Goal: Register for event/course

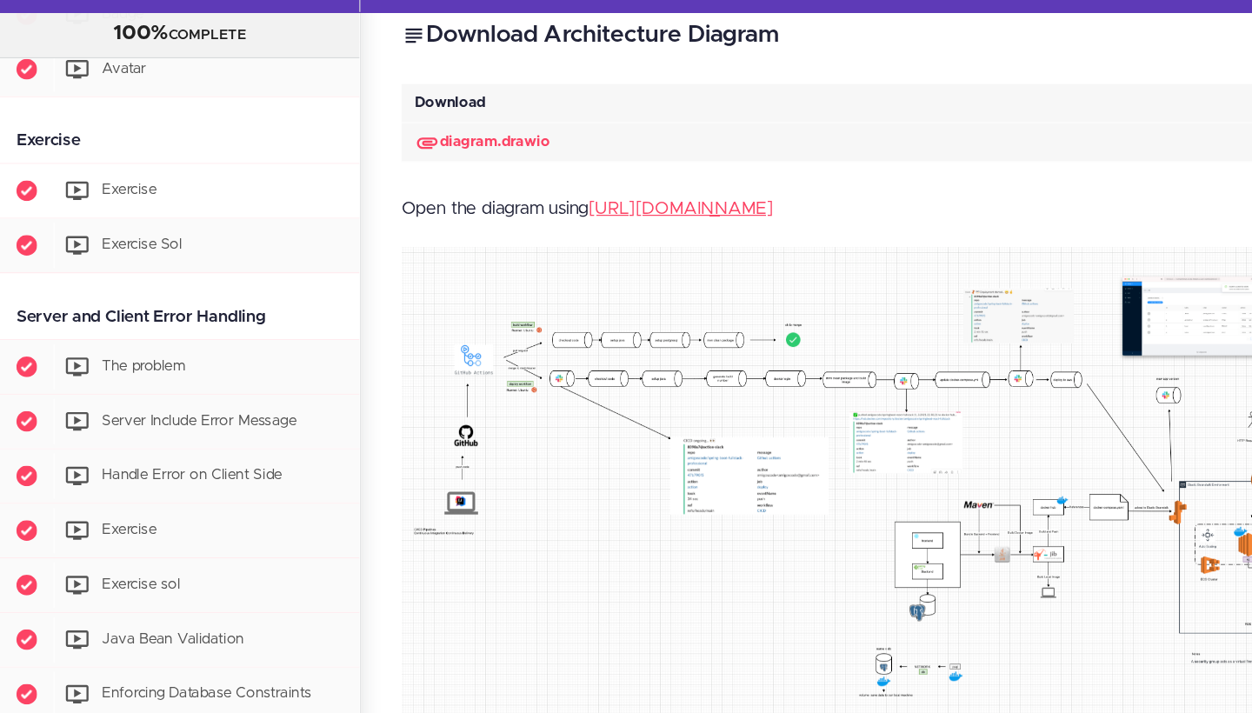
click at [97, 206] on span "Exercise" at bounding box center [109, 212] width 46 height 12
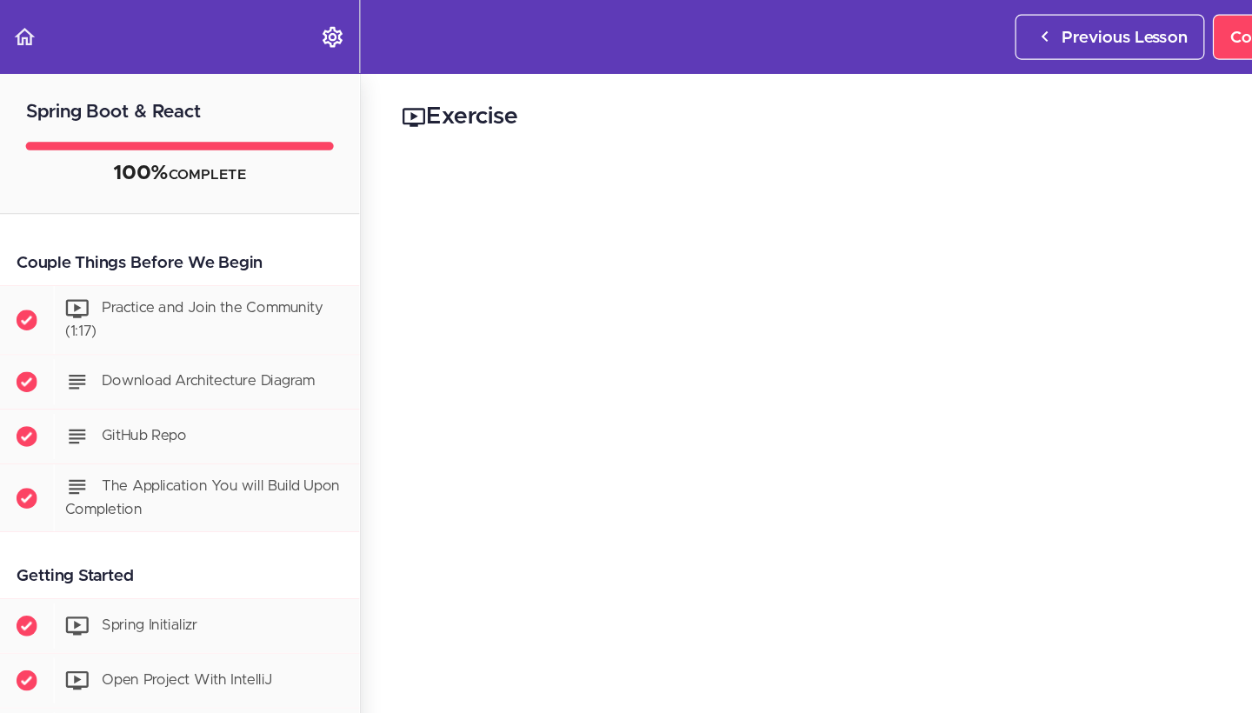
drag, startPoint x: 196, startPoint y: 82, endPoint x: 12, endPoint y: 84, distance: 183.5
click at [12, 84] on h2 "Spring Boot & React" at bounding box center [151, 84] width 303 height 45
drag, startPoint x: 20, startPoint y: 90, endPoint x: 180, endPoint y: 92, distance: 160.0
click at [180, 92] on h2 "Spring Boot & React" at bounding box center [151, 84] width 303 height 45
copy h2 "Spring Boot & React"
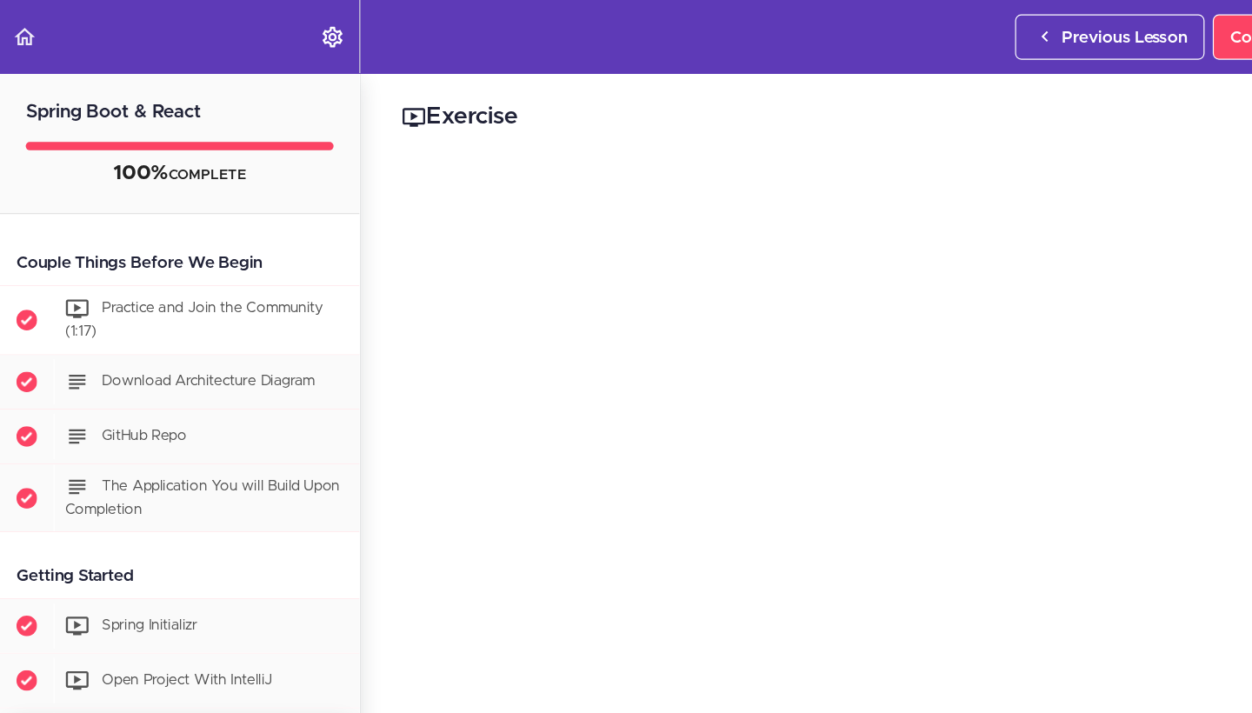
click at [163, 265] on span "Practice and Join the Community (1:17)" at bounding box center [164, 270] width 218 height 32
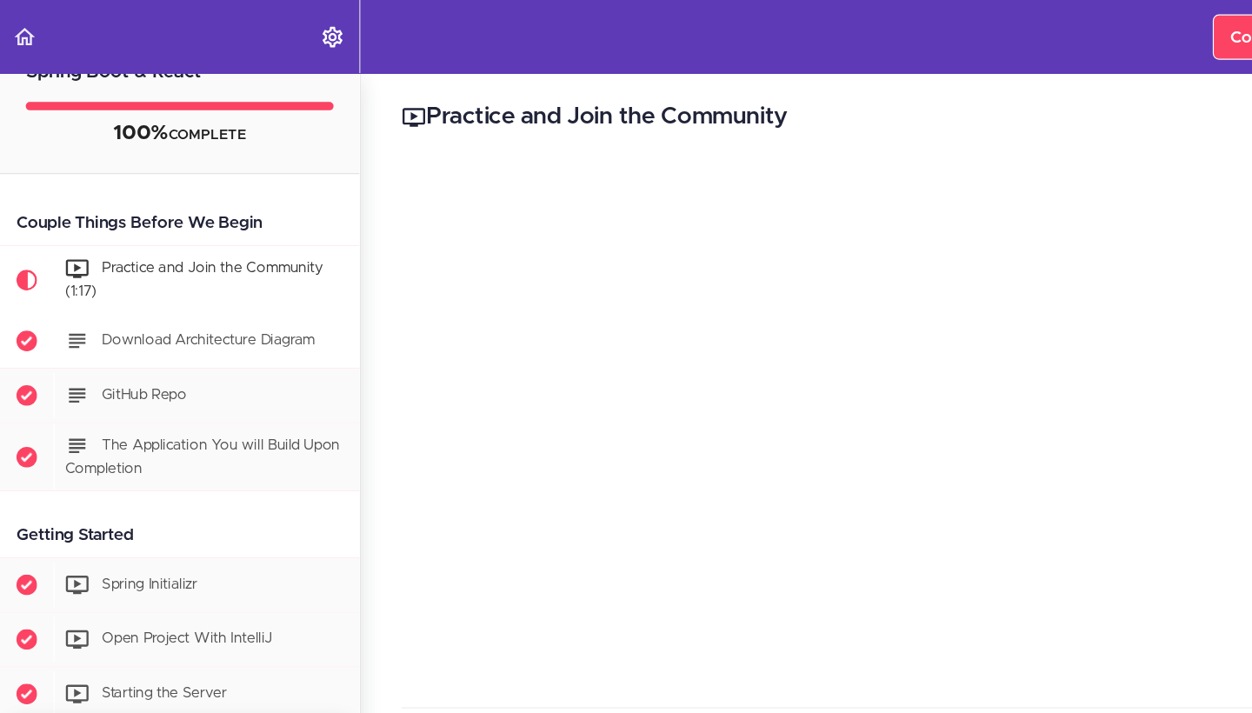
scroll to position [59, 0]
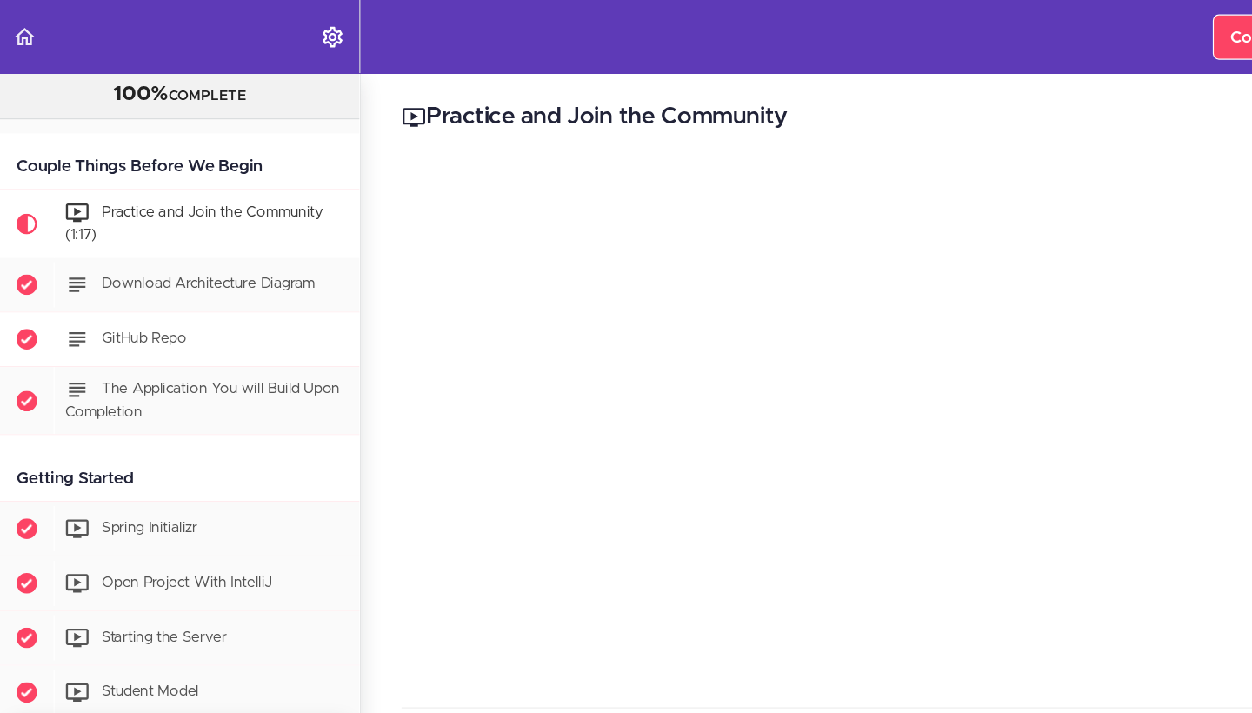
click at [106, 296] on div "GitHub Repo" at bounding box center [174, 287] width 258 height 38
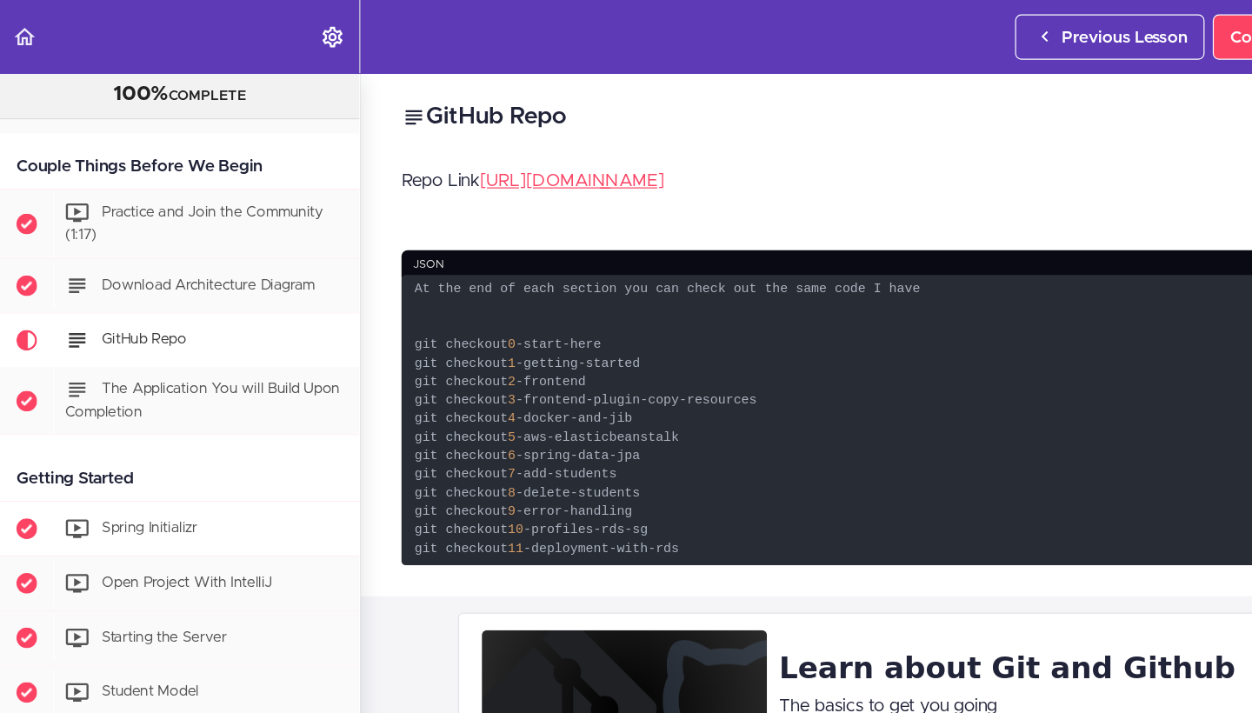
scroll to position [196, 0]
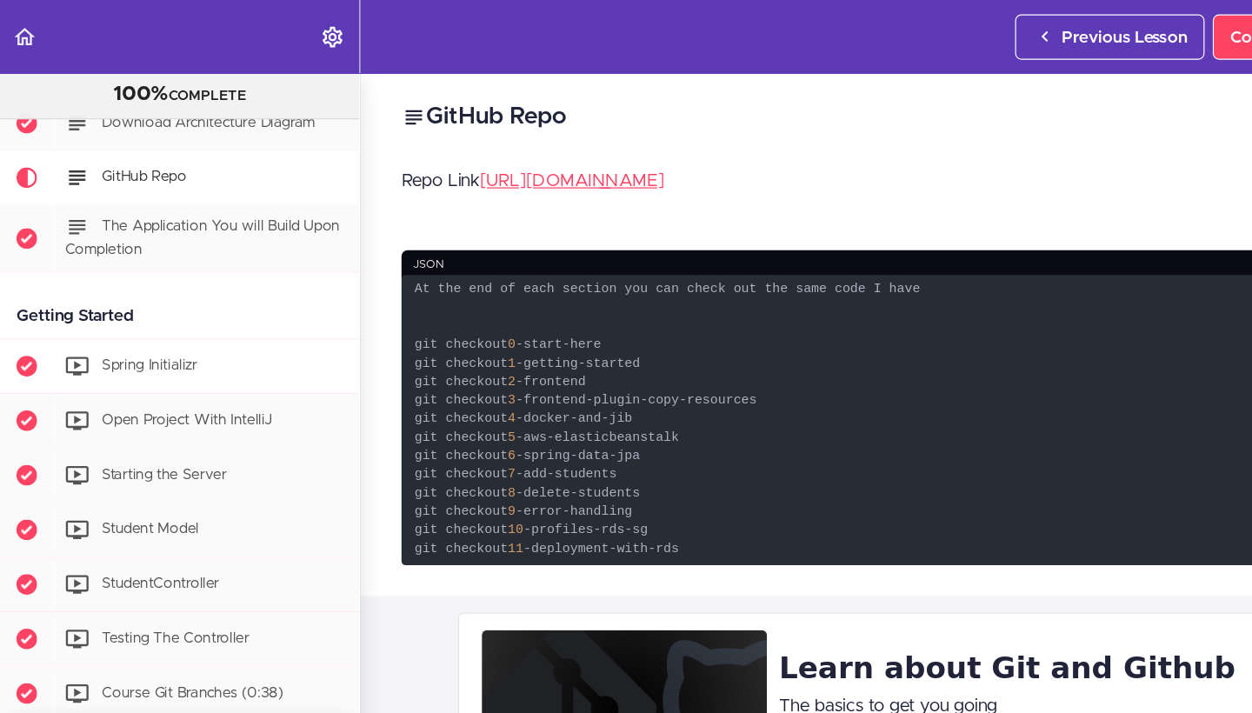
click at [105, 311] on span "Spring Initializr" at bounding box center [126, 309] width 81 height 12
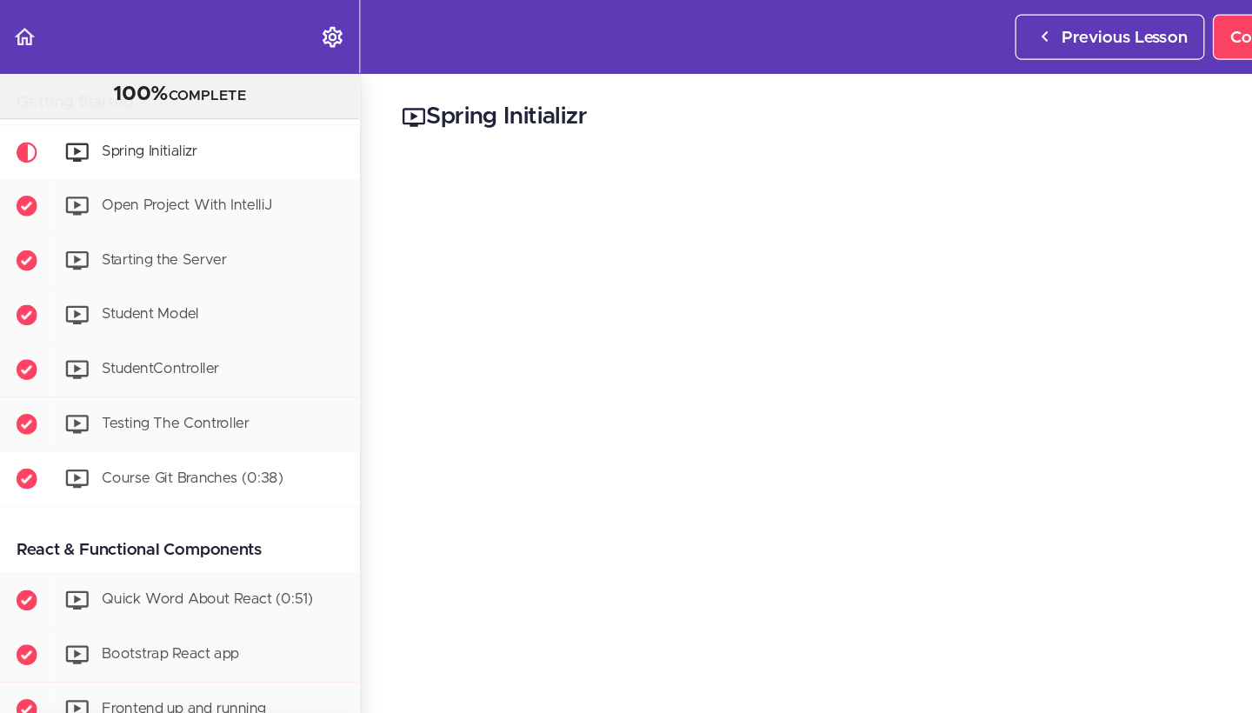
click at [127, 395] on div "Course Git Branches (0:38)" at bounding box center [174, 404] width 258 height 38
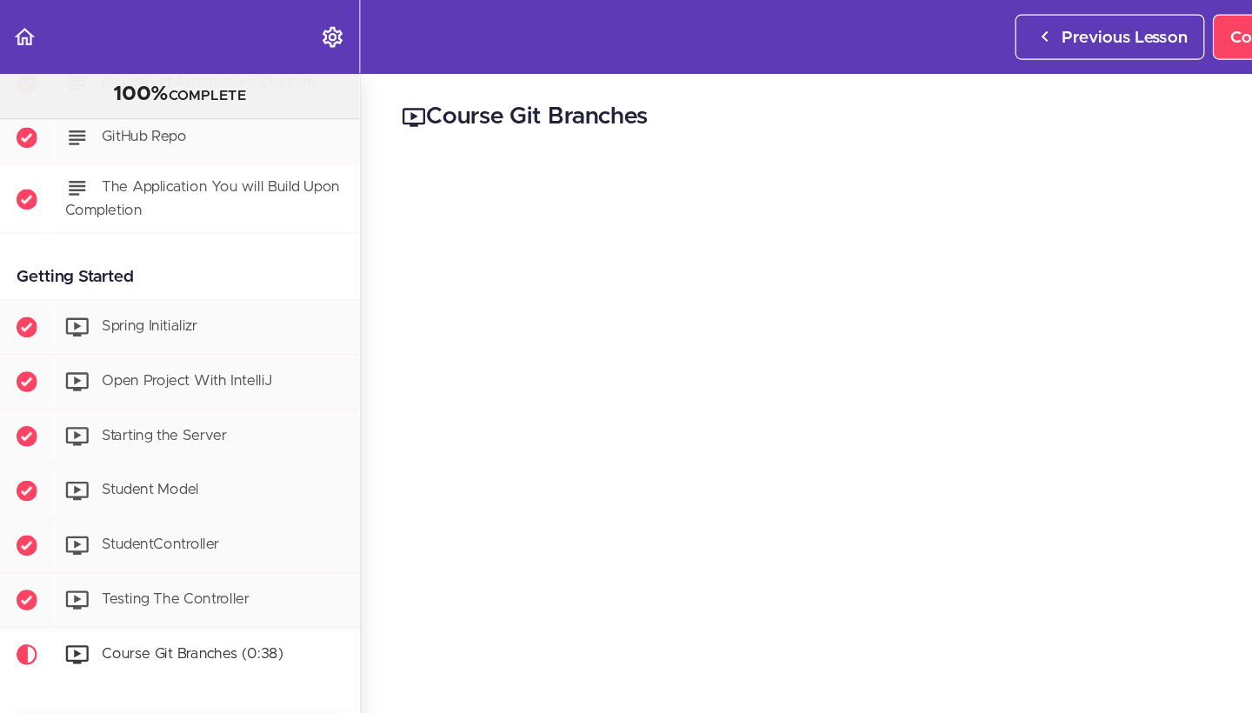
scroll to position [272, 0]
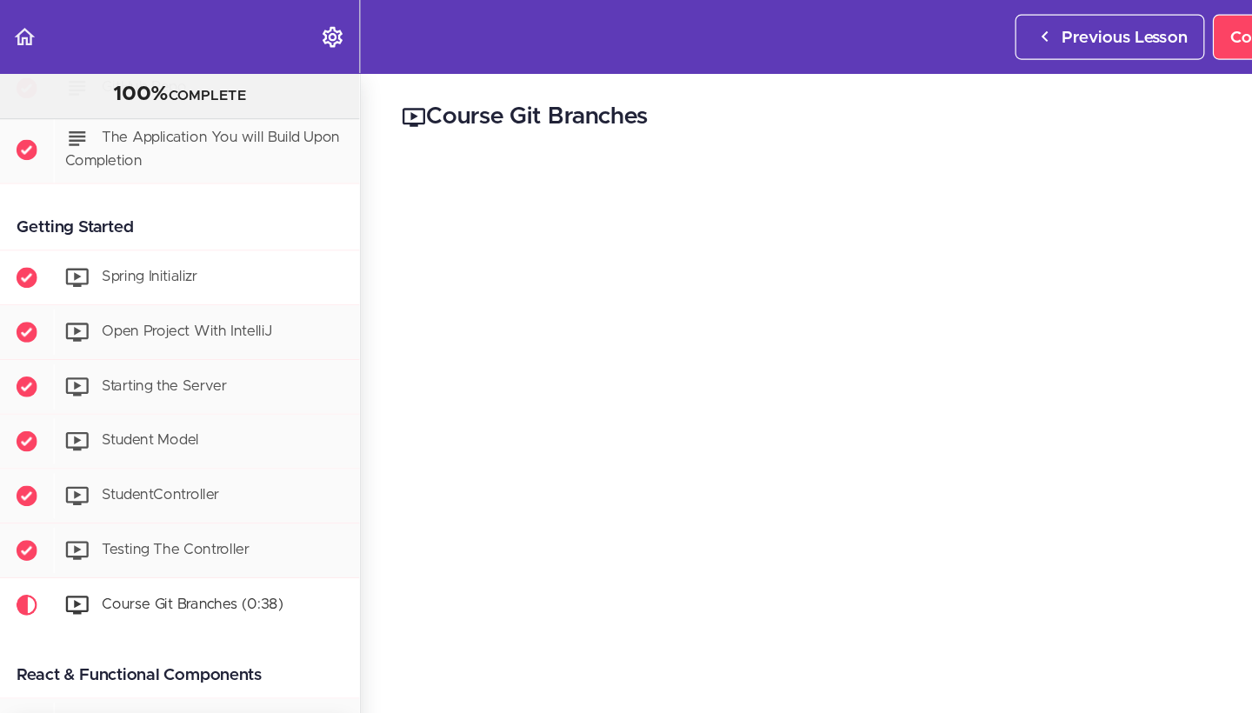
click at [180, 237] on div "Spring Initializr" at bounding box center [174, 235] width 258 height 38
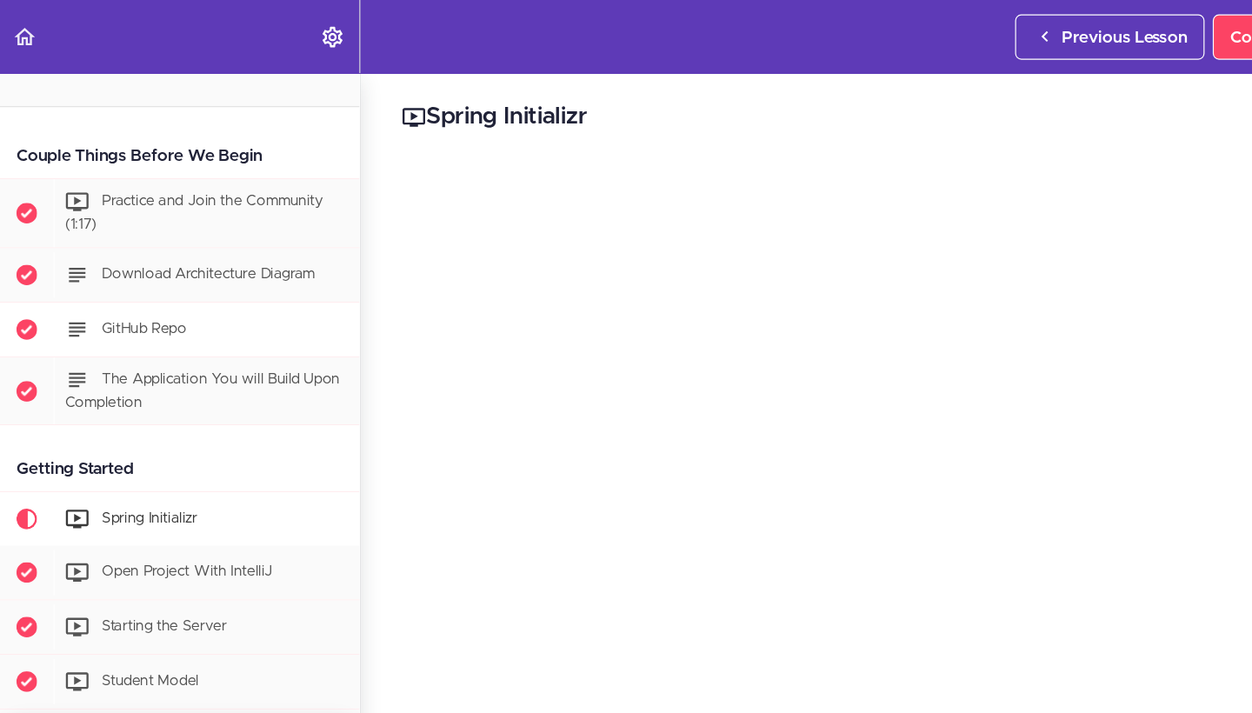
scroll to position [241, 0]
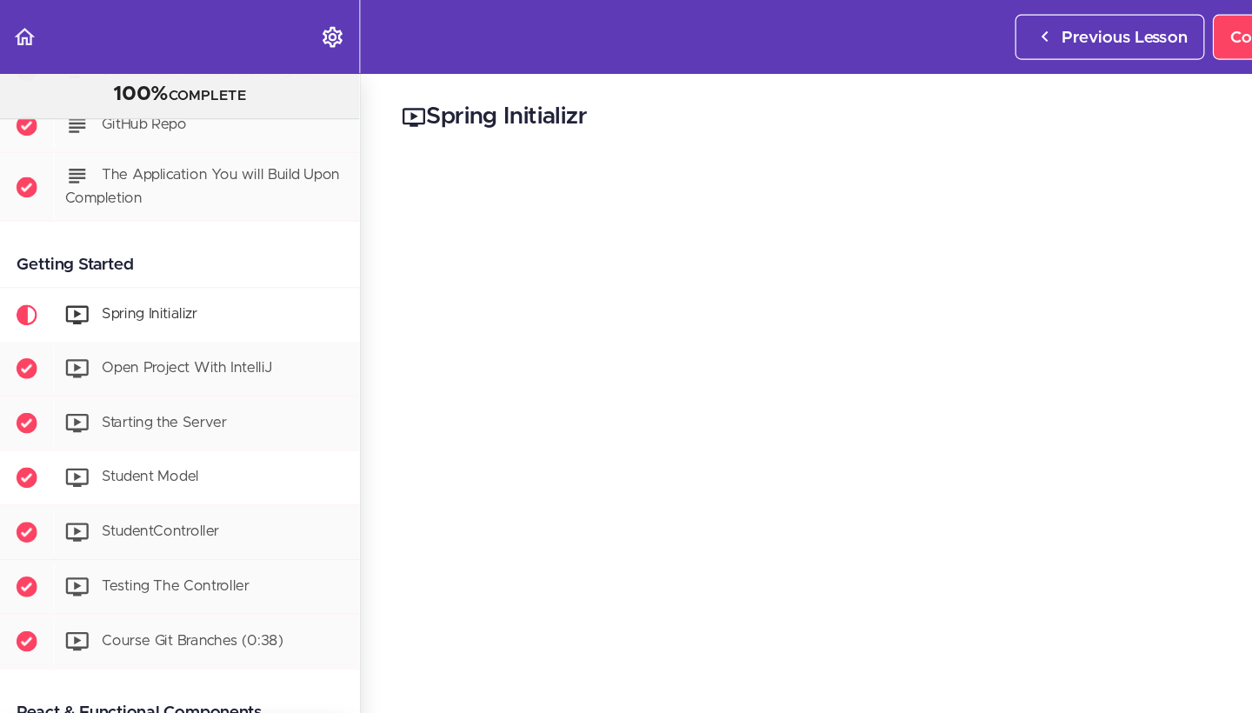
click at [105, 403] on span "Student Model" at bounding box center [127, 403] width 82 height 12
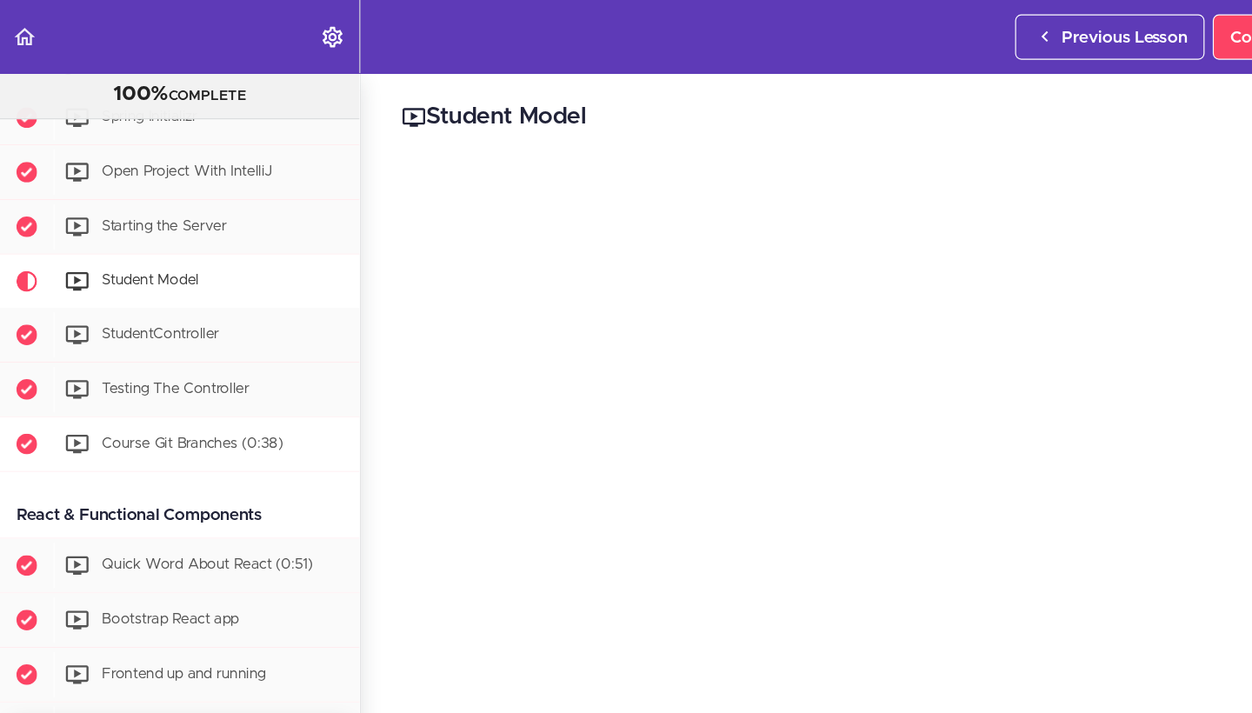
scroll to position [397, 0]
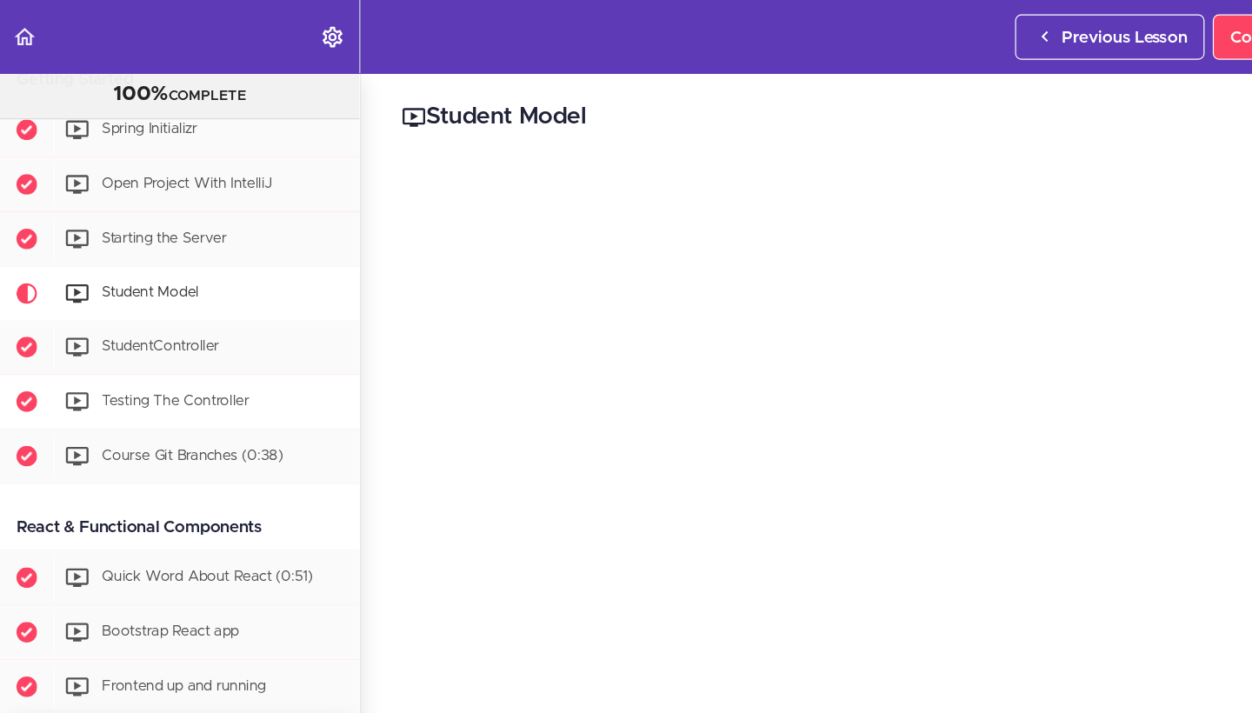
click at [132, 341] on span "Testing The Controller" at bounding box center [148, 339] width 124 height 12
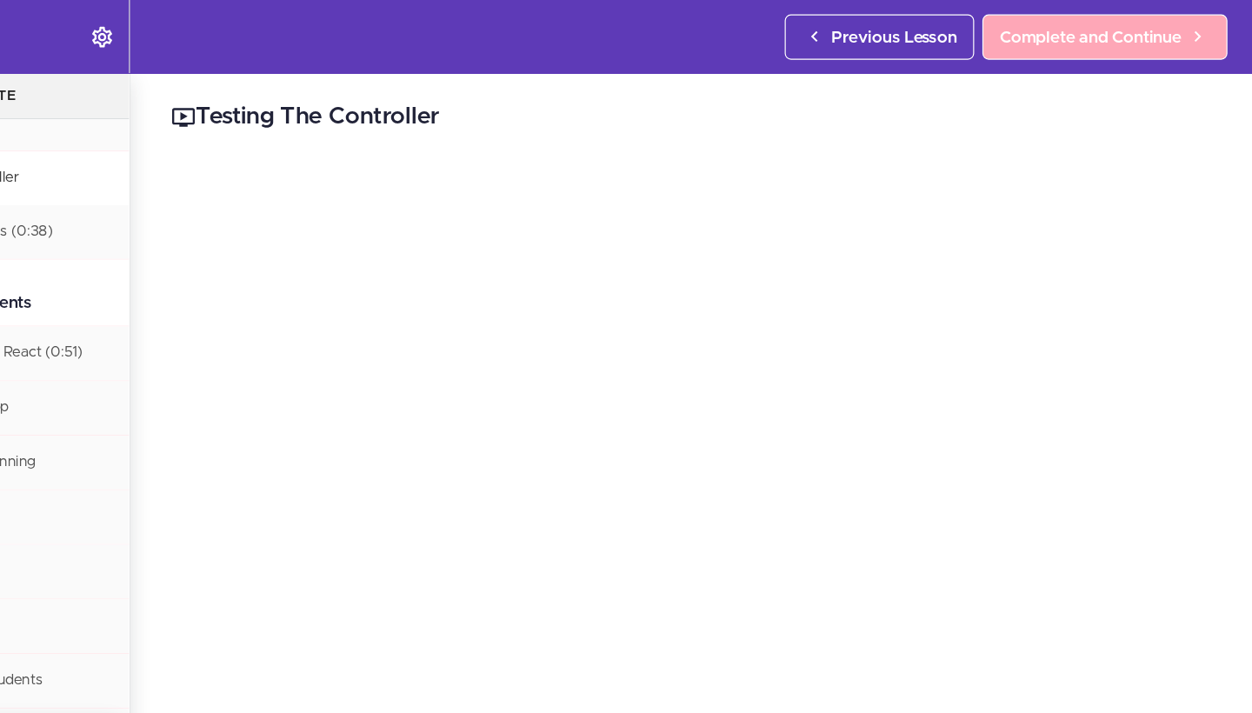
click at [1039, 33] on span "Complete and Continue" at bounding box center [1115, 31] width 153 height 21
click at [1039, 38] on span "Complete and Continue" at bounding box center [1115, 31] width 153 height 21
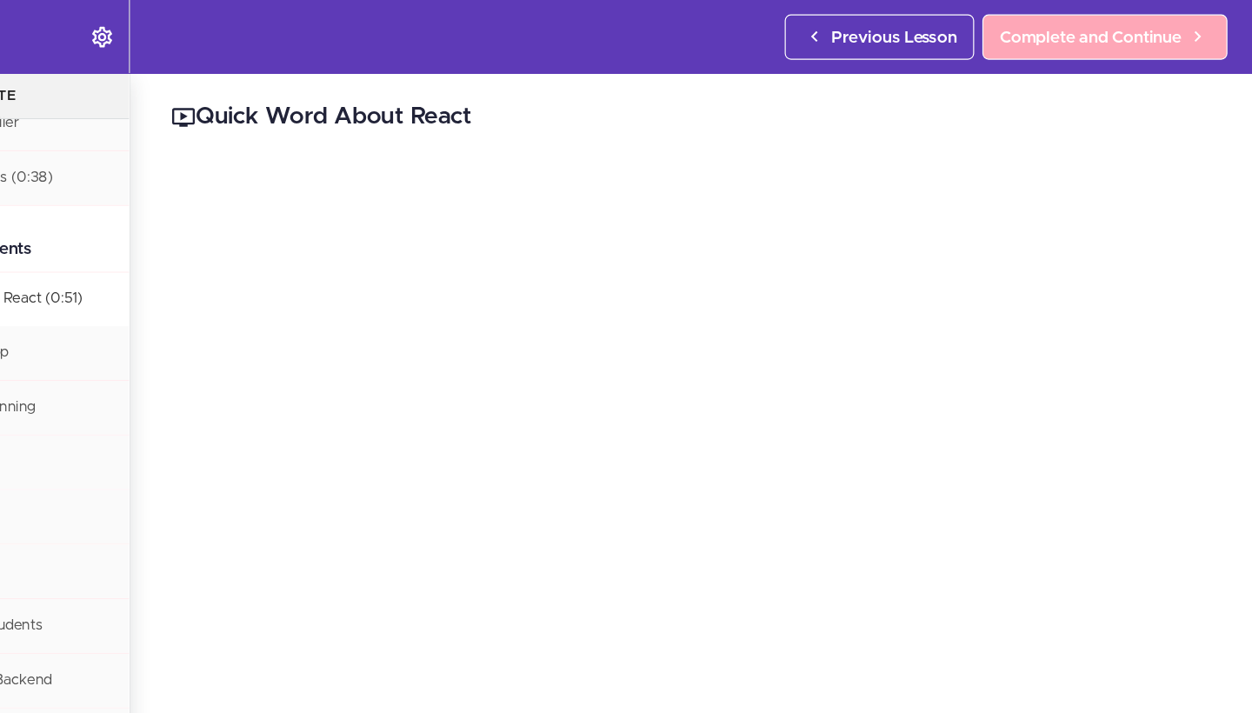
scroll to position [736, 0]
click at [1039, 37] on span "Complete and Continue" at bounding box center [1115, 31] width 153 height 21
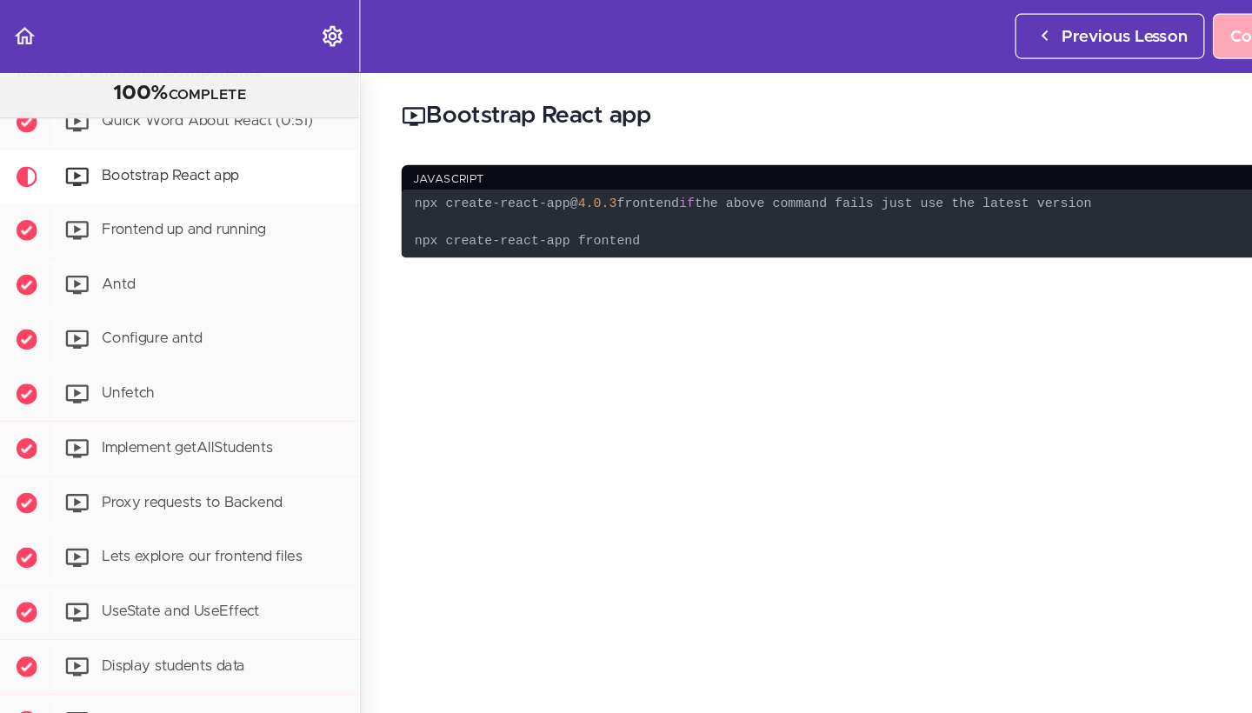
click at [1027, 36] on link "Complete and Continue" at bounding box center [1127, 31] width 207 height 38
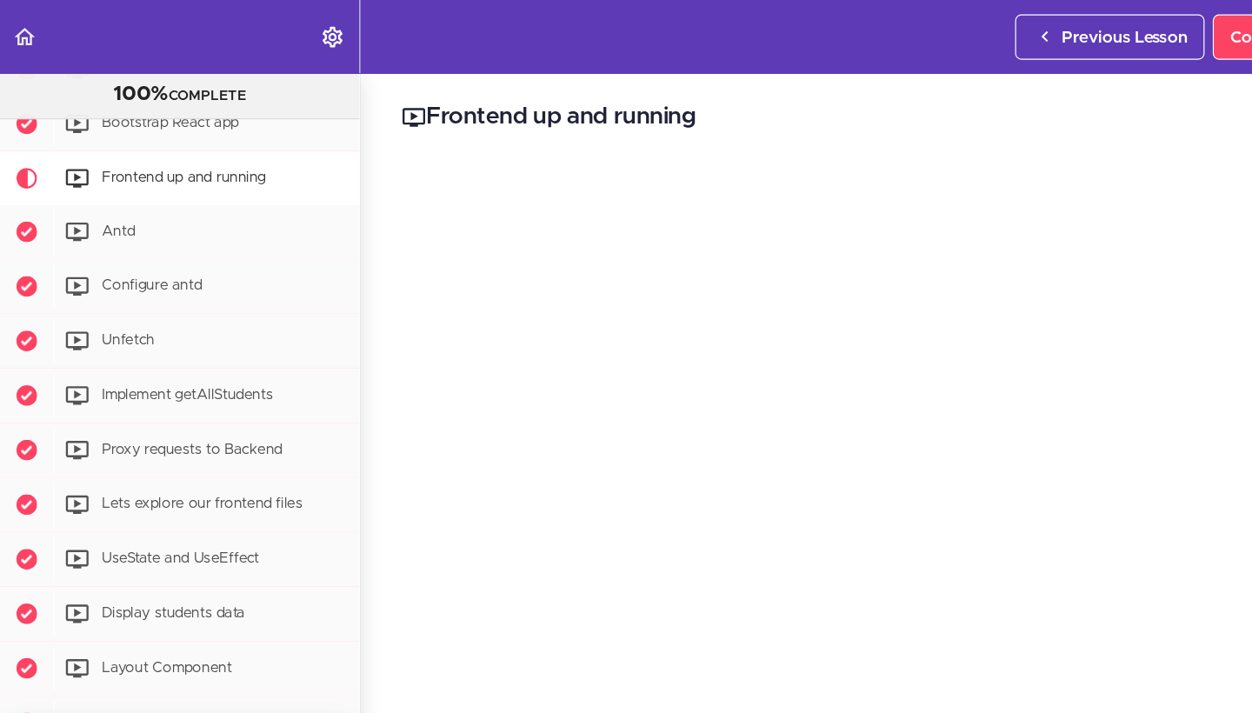
click at [274, 36] on use "Settings Menu" at bounding box center [280, 31] width 17 height 17
click at [18, 35] on use "Back to course curriculum" at bounding box center [20, 30] width 17 height 15
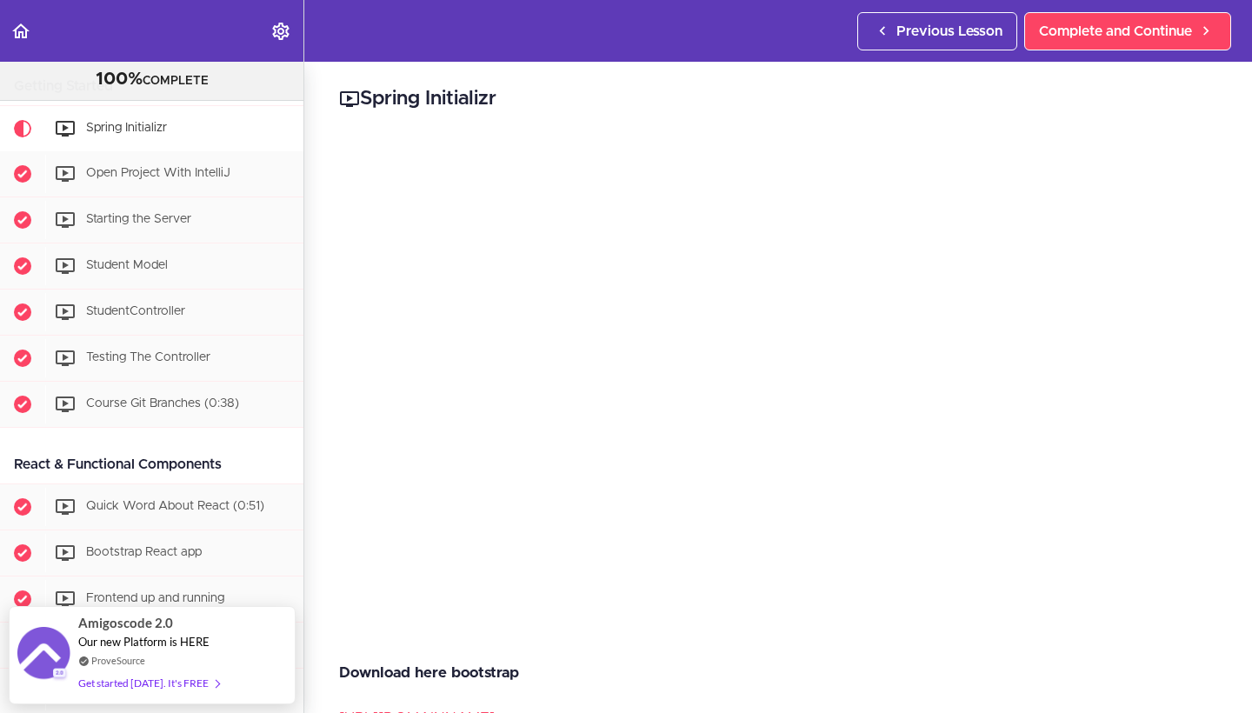
click at [23, 37] on use "Back to course curriculum" at bounding box center [20, 30] width 17 height 15
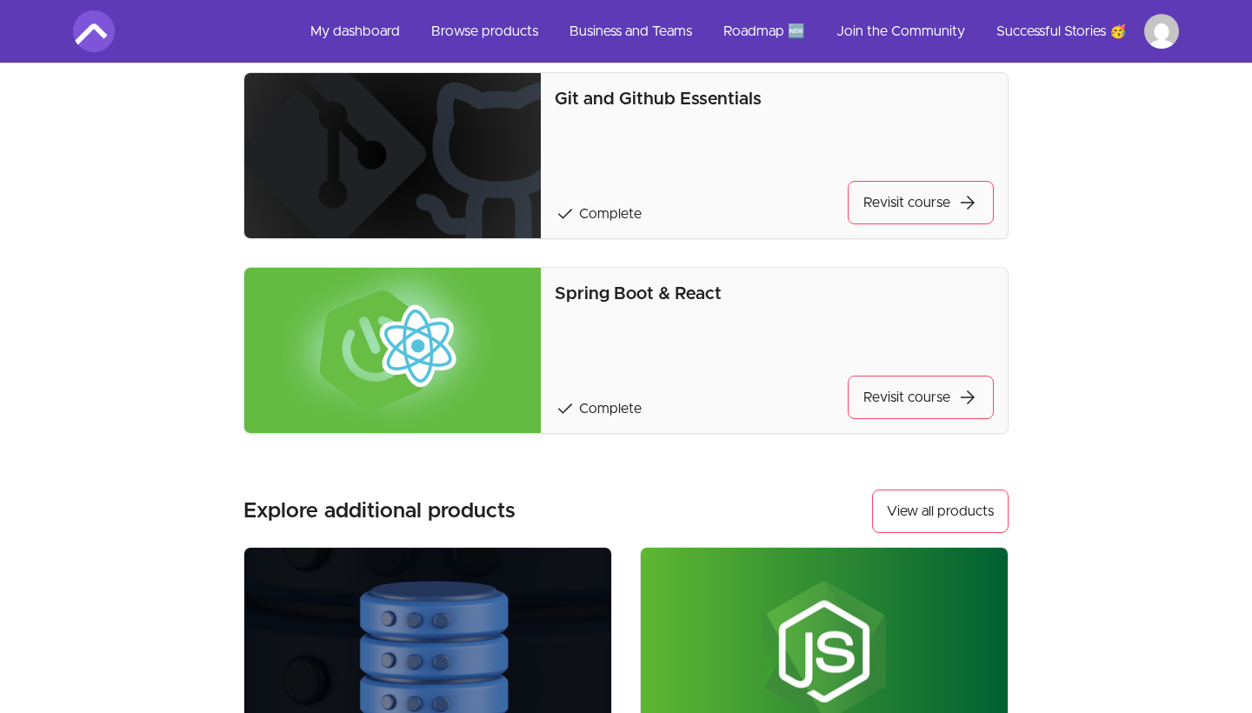
scroll to position [682, 0]
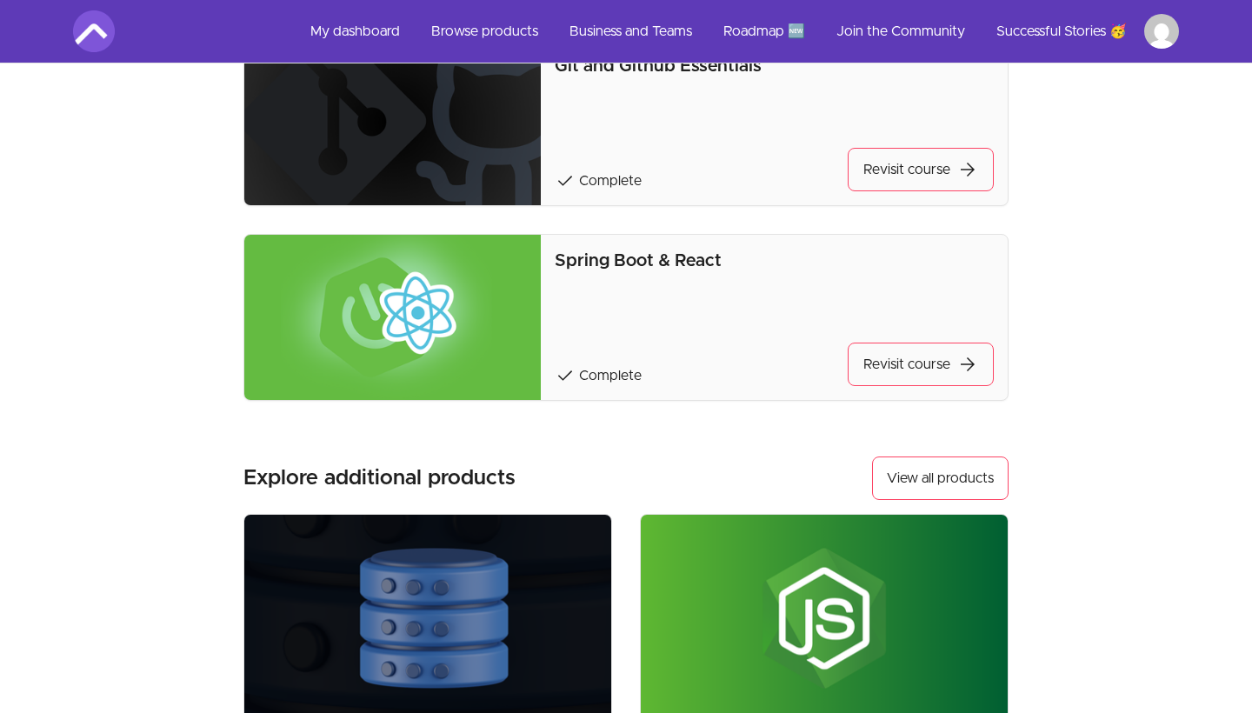
click at [414, 361] on img at bounding box center [392, 317] width 296 height 165
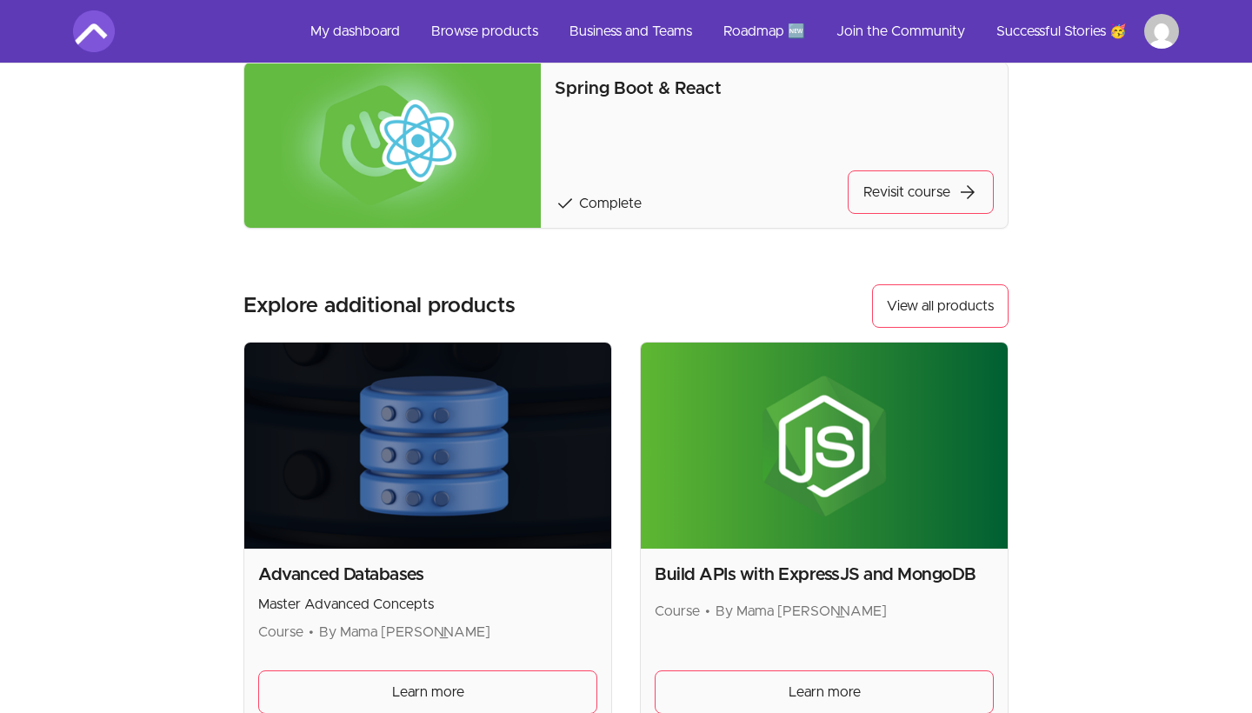
scroll to position [764, 0]
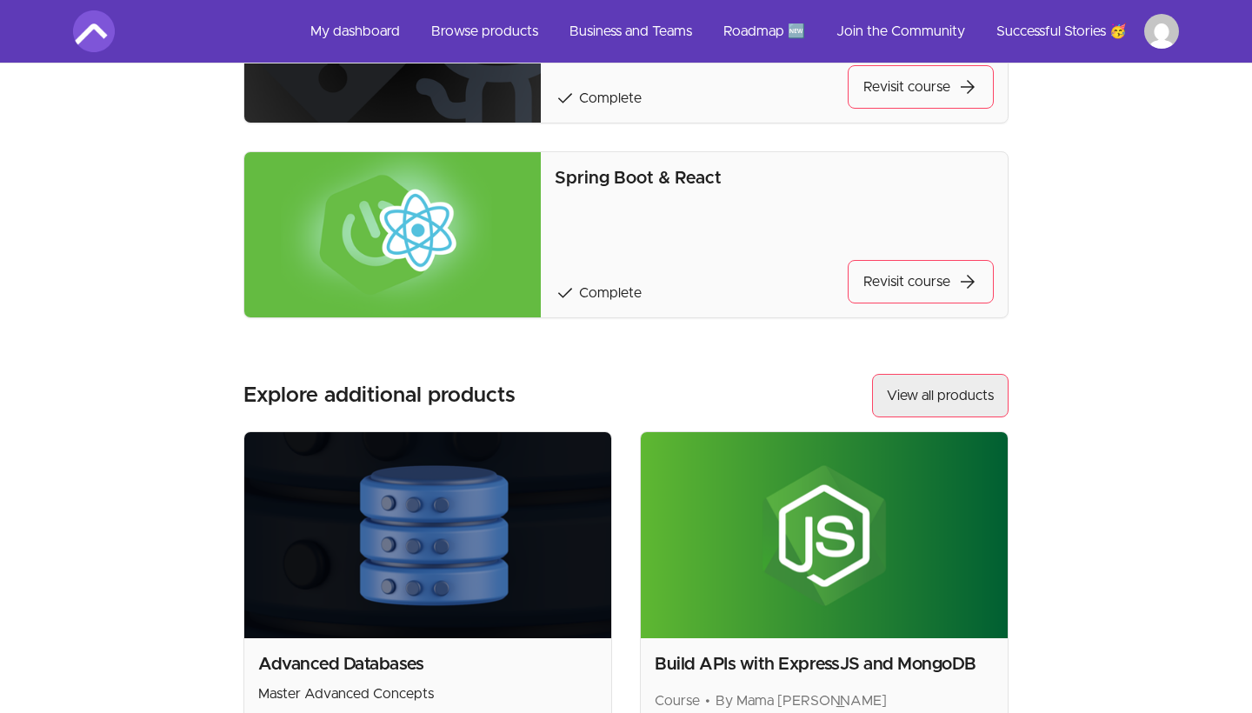
click at [902, 388] on link "View all products" at bounding box center [940, 395] width 137 height 43
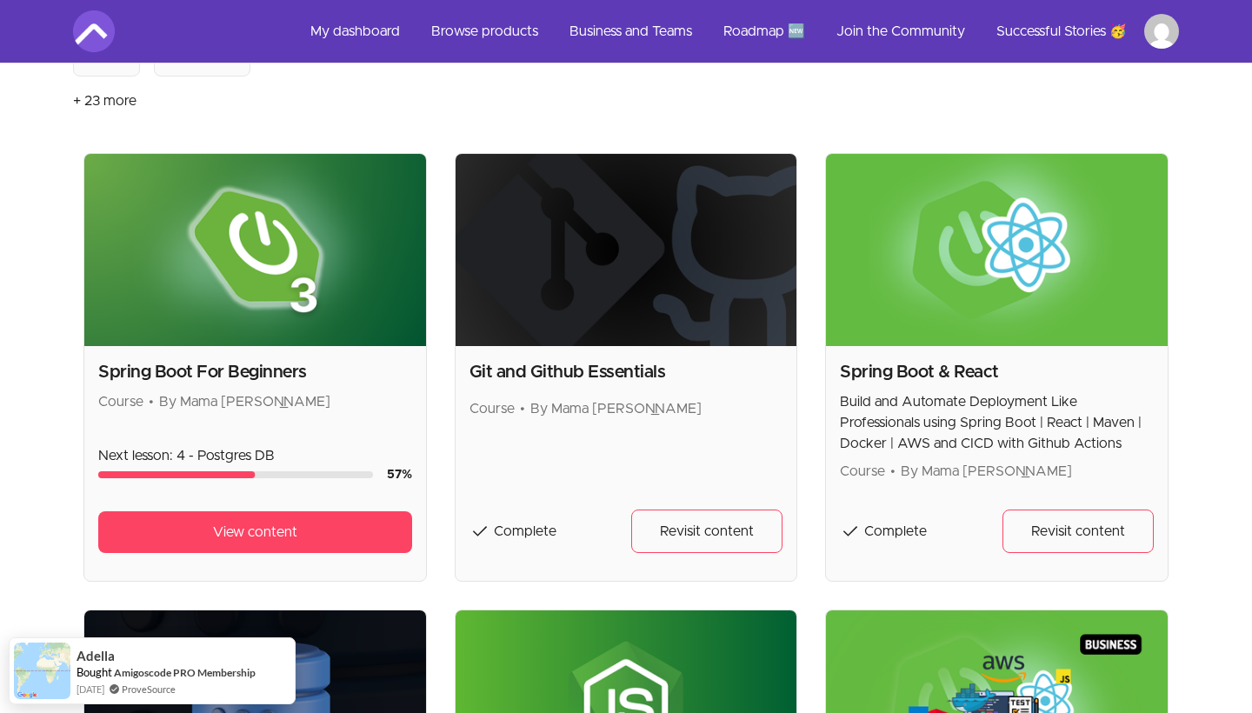
scroll to position [231, 0]
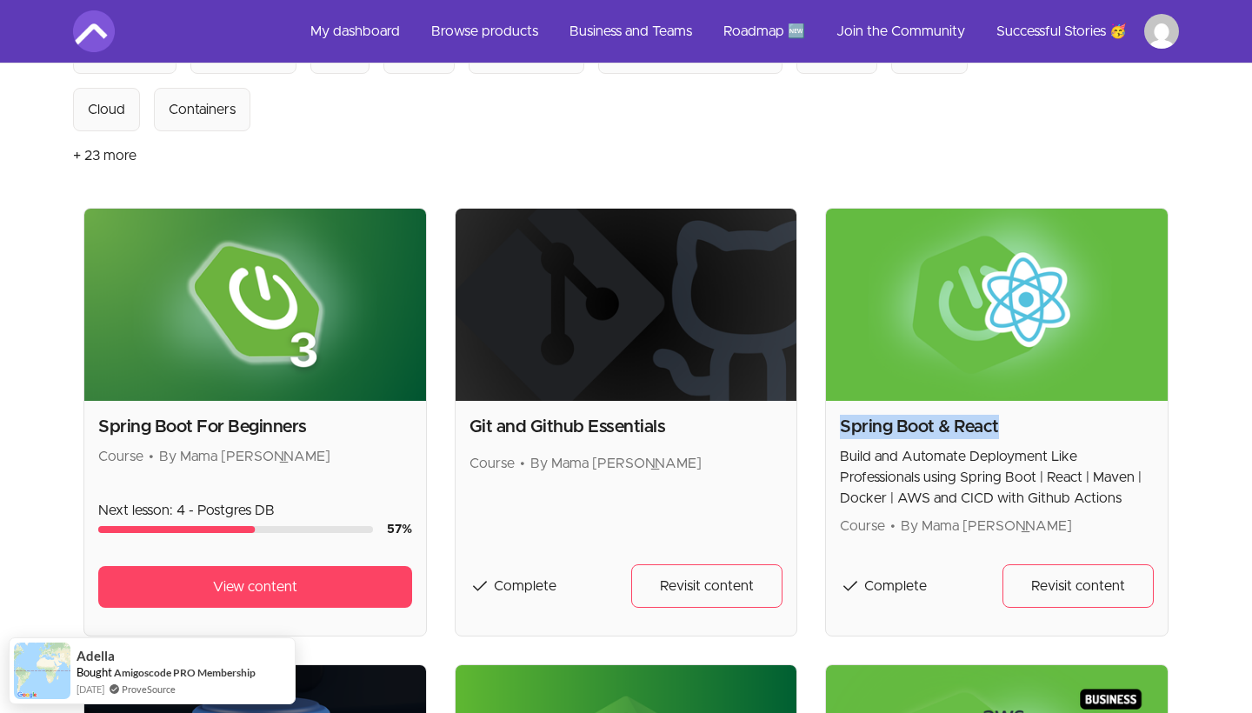
drag, startPoint x: 998, startPoint y: 425, endPoint x: 831, endPoint y: 427, distance: 166.9
click at [831, 427] on div "Spring Boot & React Build and Automate Deployment Like Professionals using Spri…" at bounding box center [997, 518] width 342 height 235
copy h2 "Spring Boot & React"
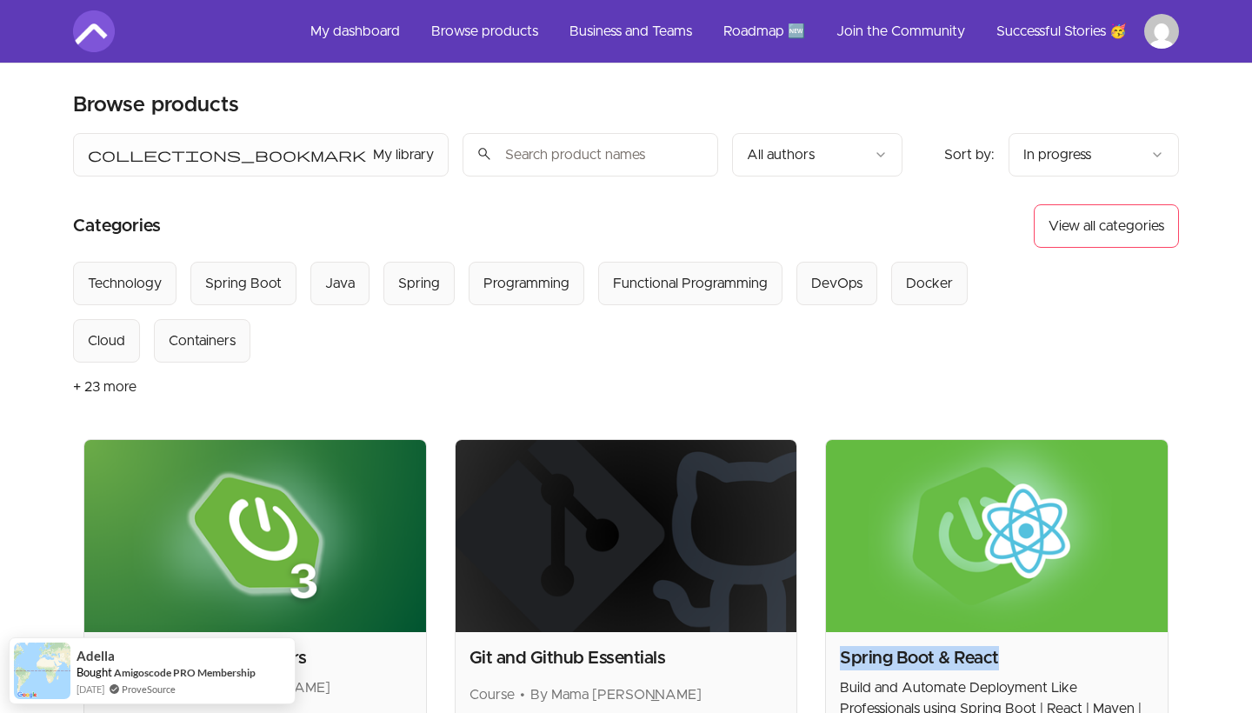
scroll to position [0, 0]
click at [480, 151] on input "search" at bounding box center [591, 154] width 256 height 43
paste input "Spring Boot & React"
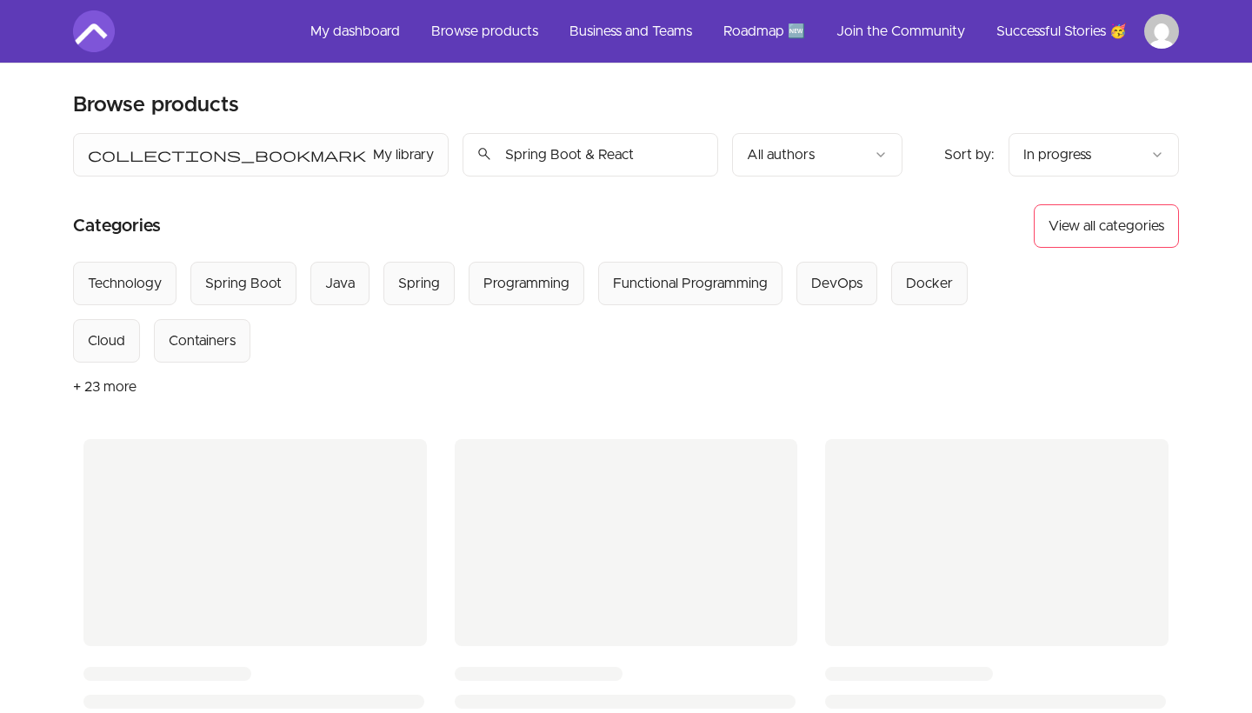
type input "Spring Boot & React"
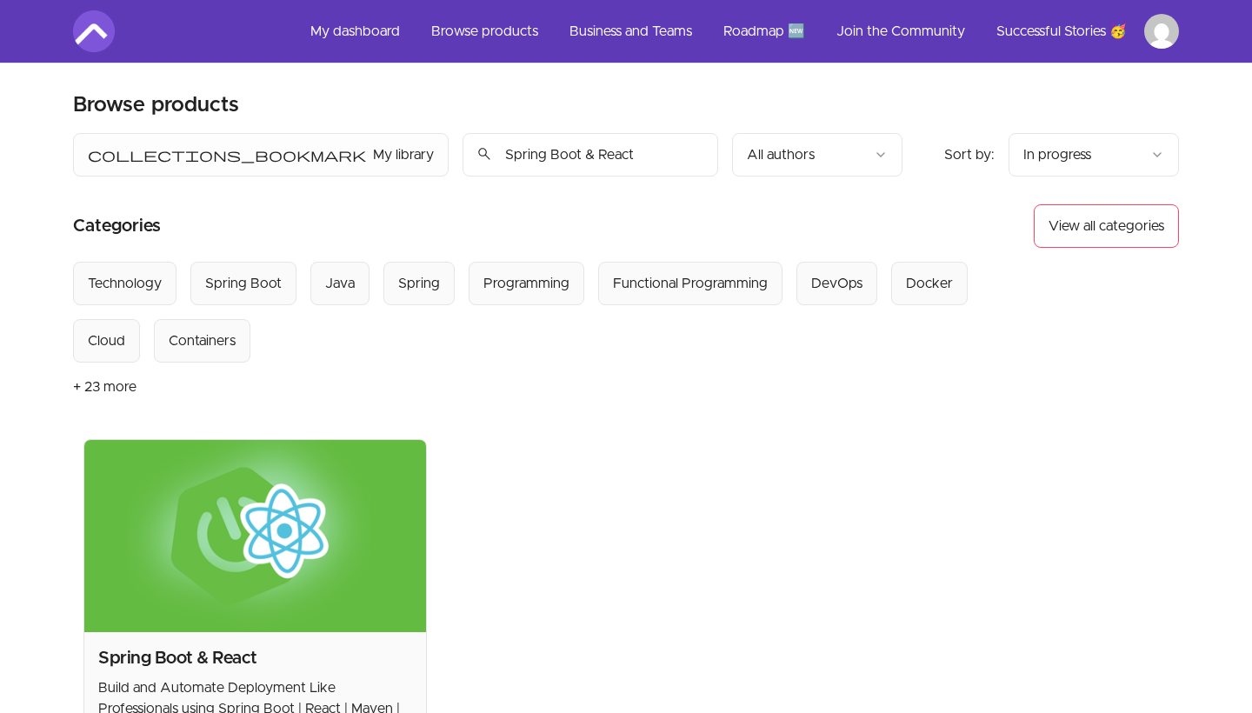
drag, startPoint x: 428, startPoint y: 150, endPoint x: 244, endPoint y: 148, distance: 183.5
click at [463, 148] on input "Spring Boot & React" at bounding box center [591, 154] width 256 height 43
click at [158, 157] on button "collections_bookmark My library" at bounding box center [261, 154] width 376 height 43
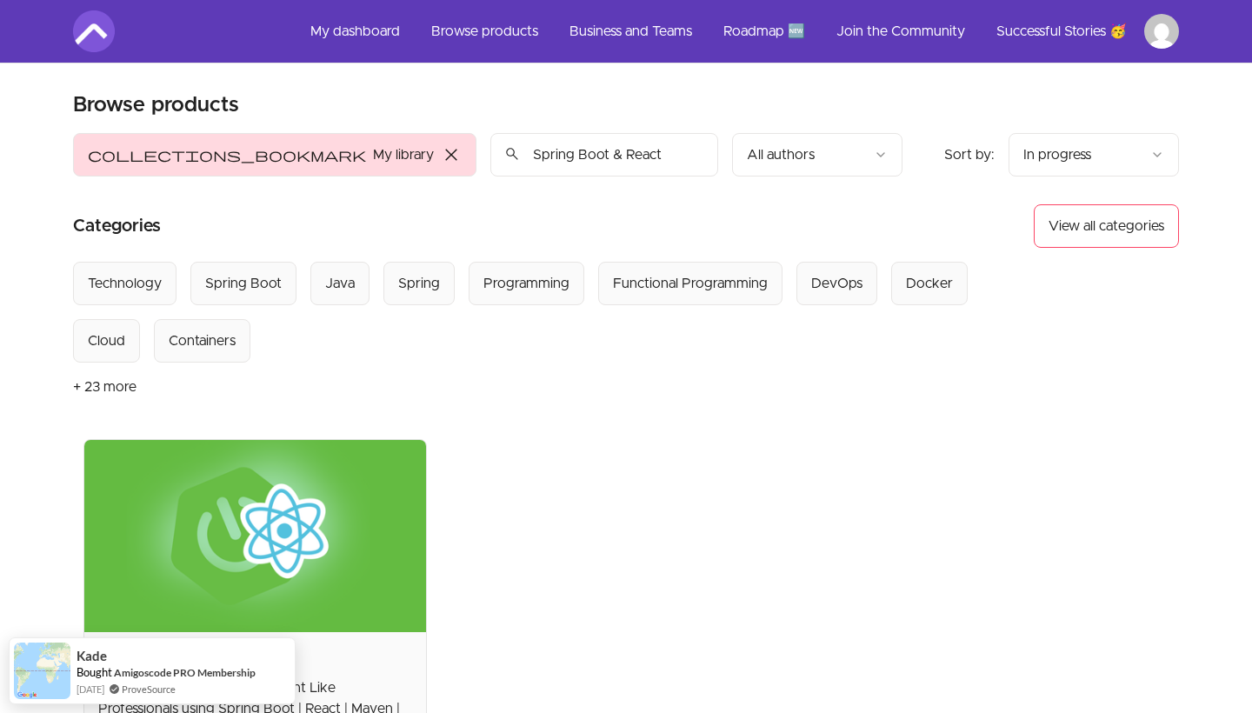
click at [441, 151] on span "close" at bounding box center [451, 154] width 21 height 21
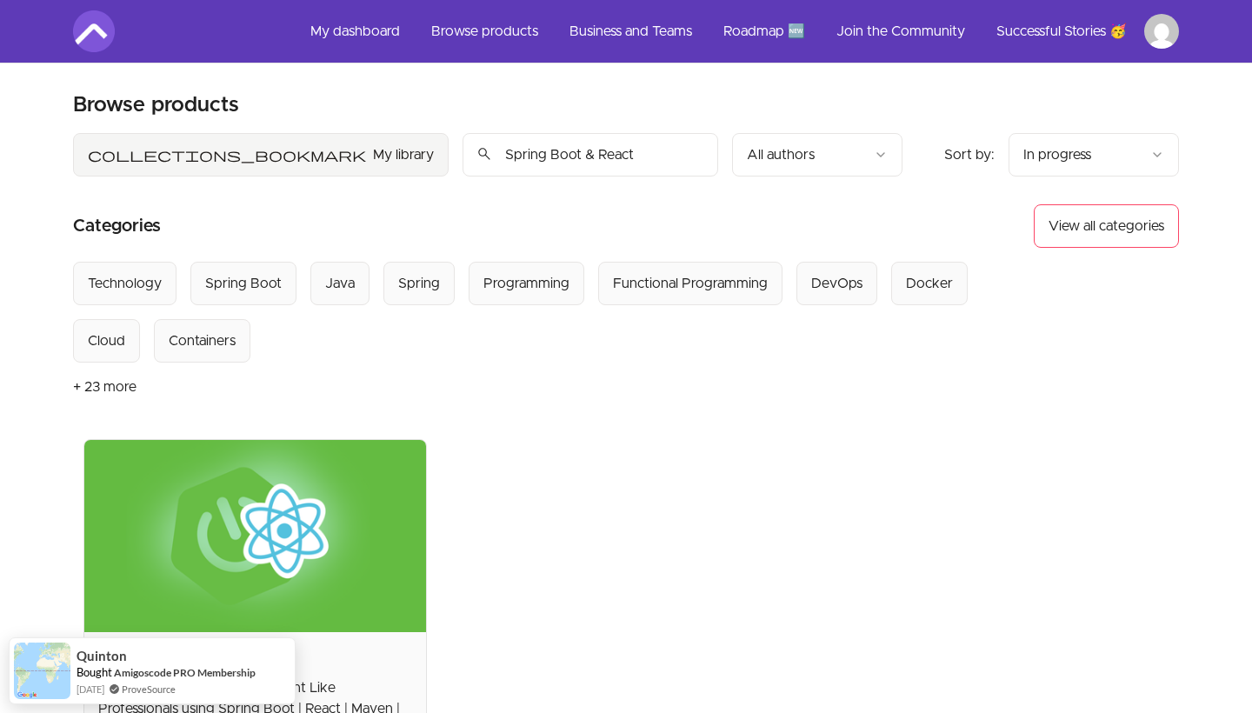
click at [463, 159] on input "Spring Boot & React" at bounding box center [591, 154] width 256 height 43
click at [262, 289] on div "Spring Boot" at bounding box center [243, 283] width 77 height 21
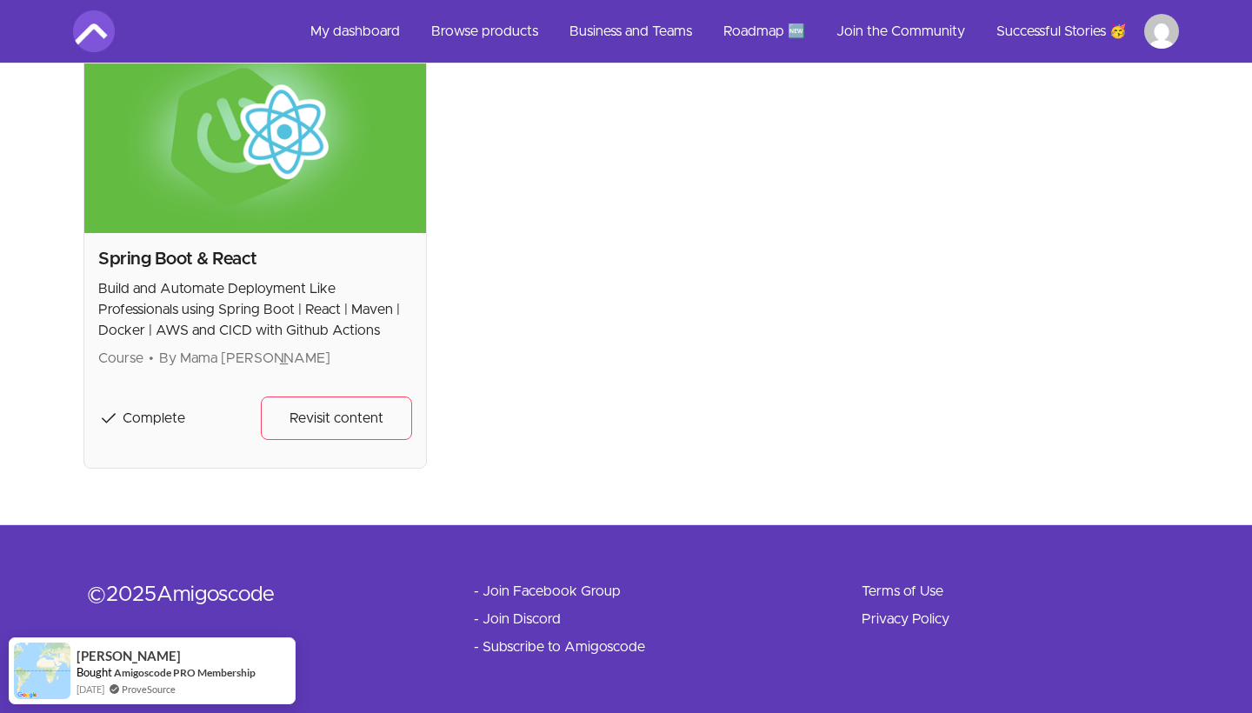
scroll to position [399, 0]
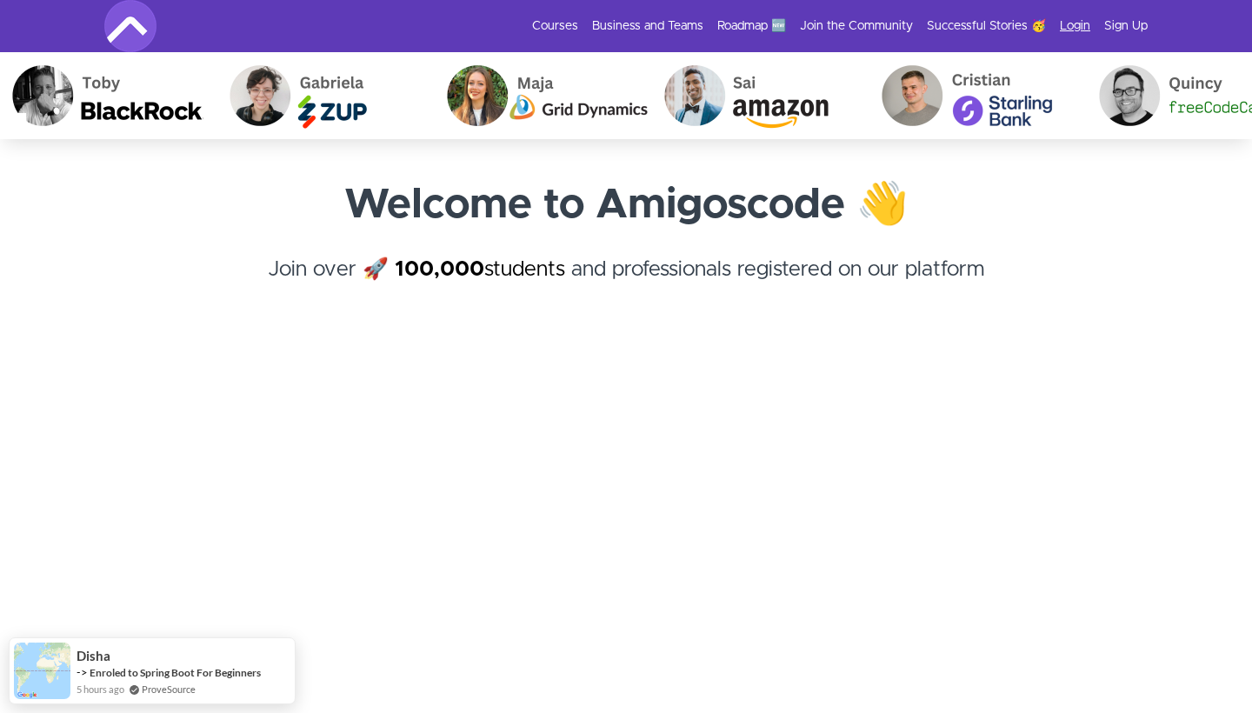
click at [1077, 23] on link "Login" at bounding box center [1075, 25] width 30 height 17
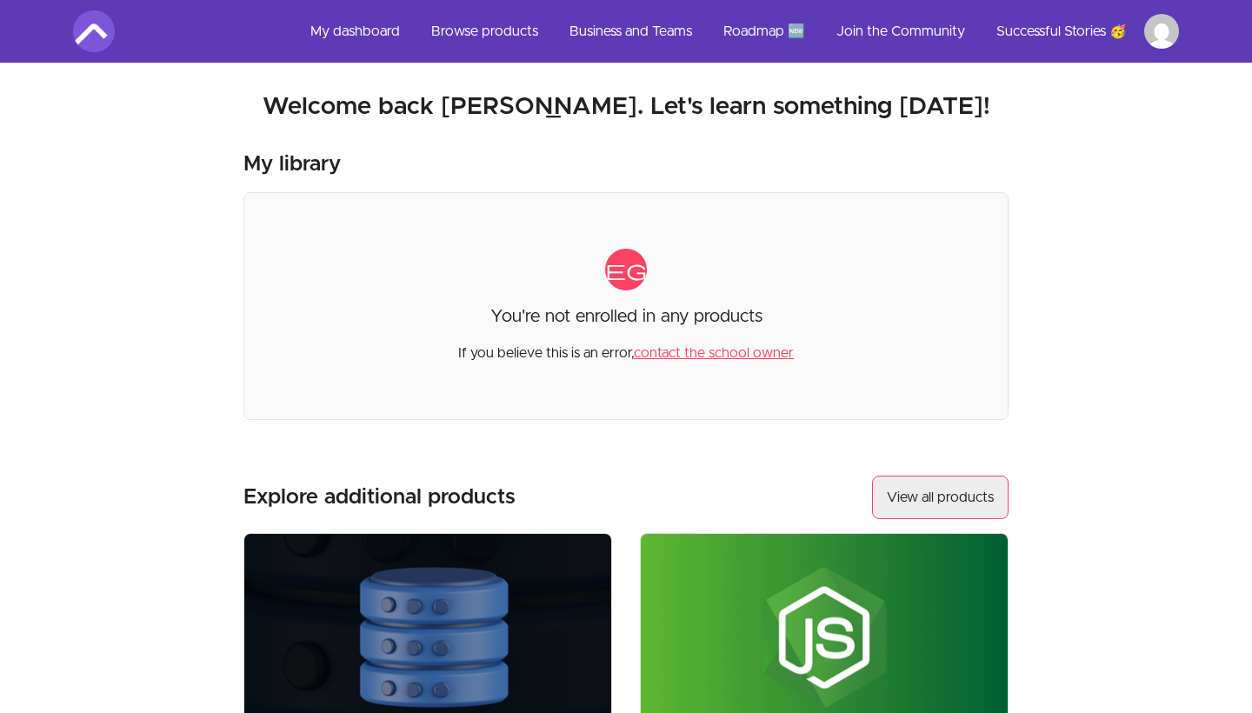
click at [945, 496] on link "View all products" at bounding box center [940, 497] width 137 height 43
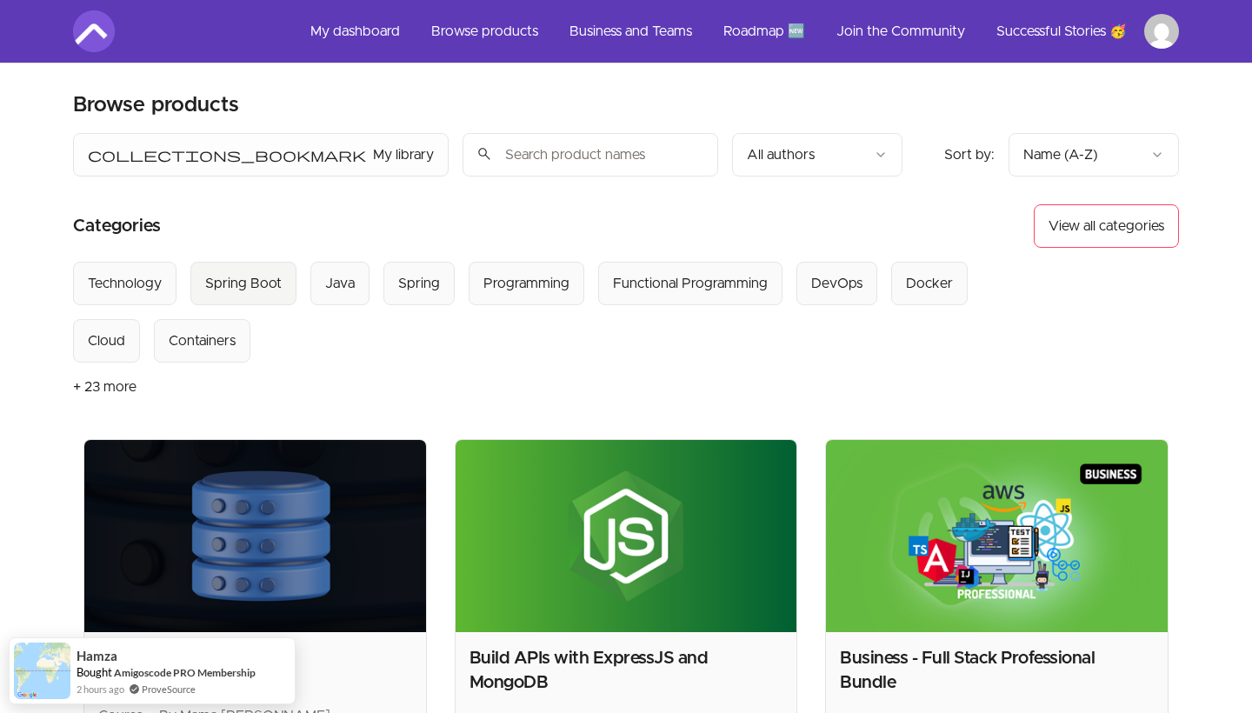
click at [244, 288] on div "Spring Boot" at bounding box center [243, 283] width 77 height 21
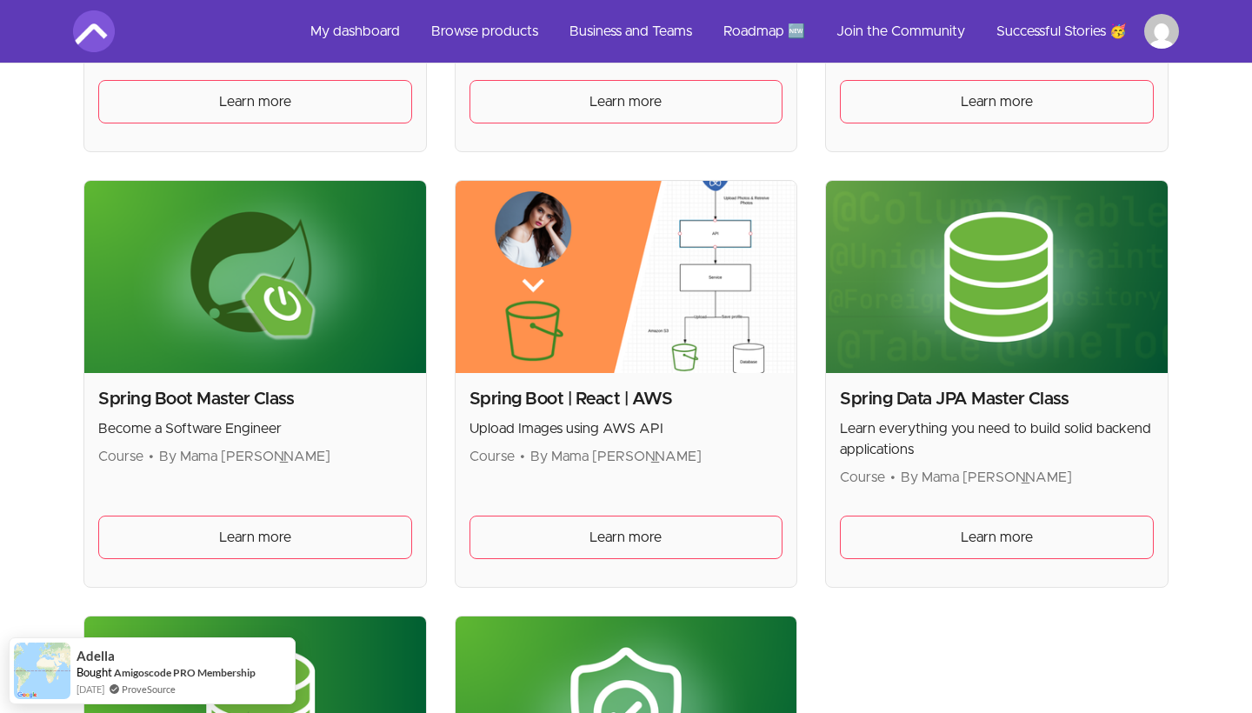
scroll to position [749, 0]
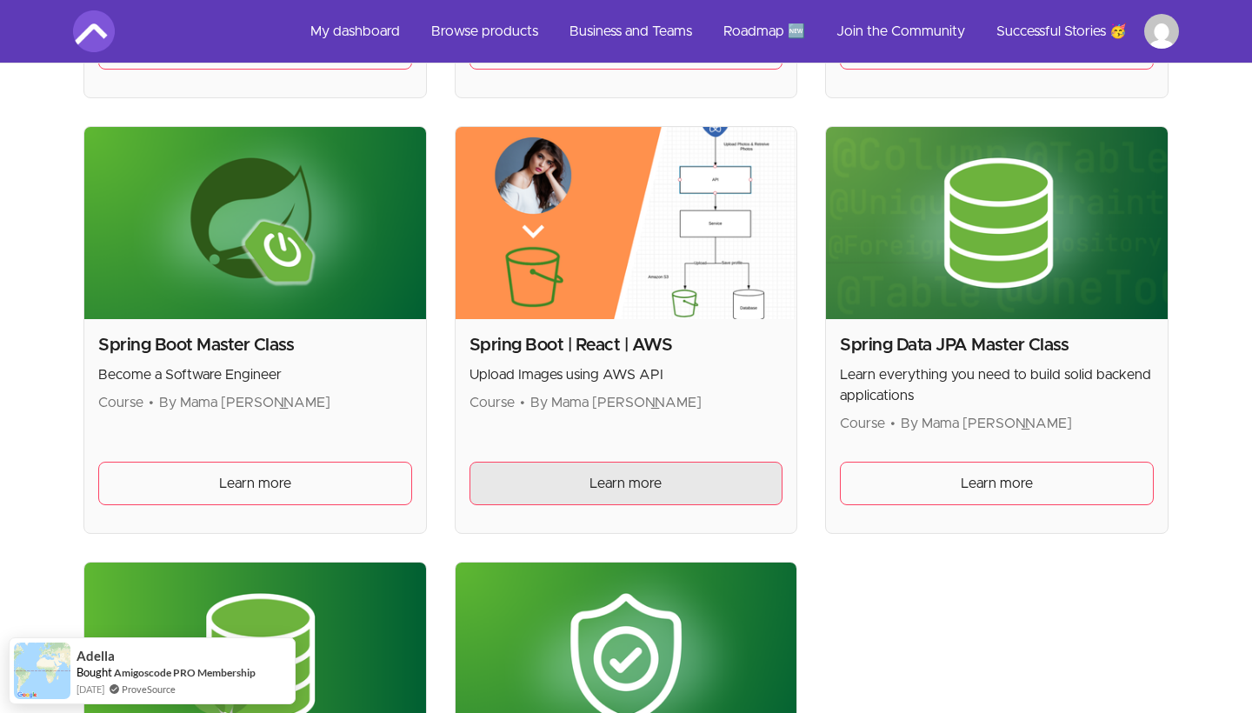
click at [560, 483] on link "Learn more" at bounding box center [626, 483] width 314 height 43
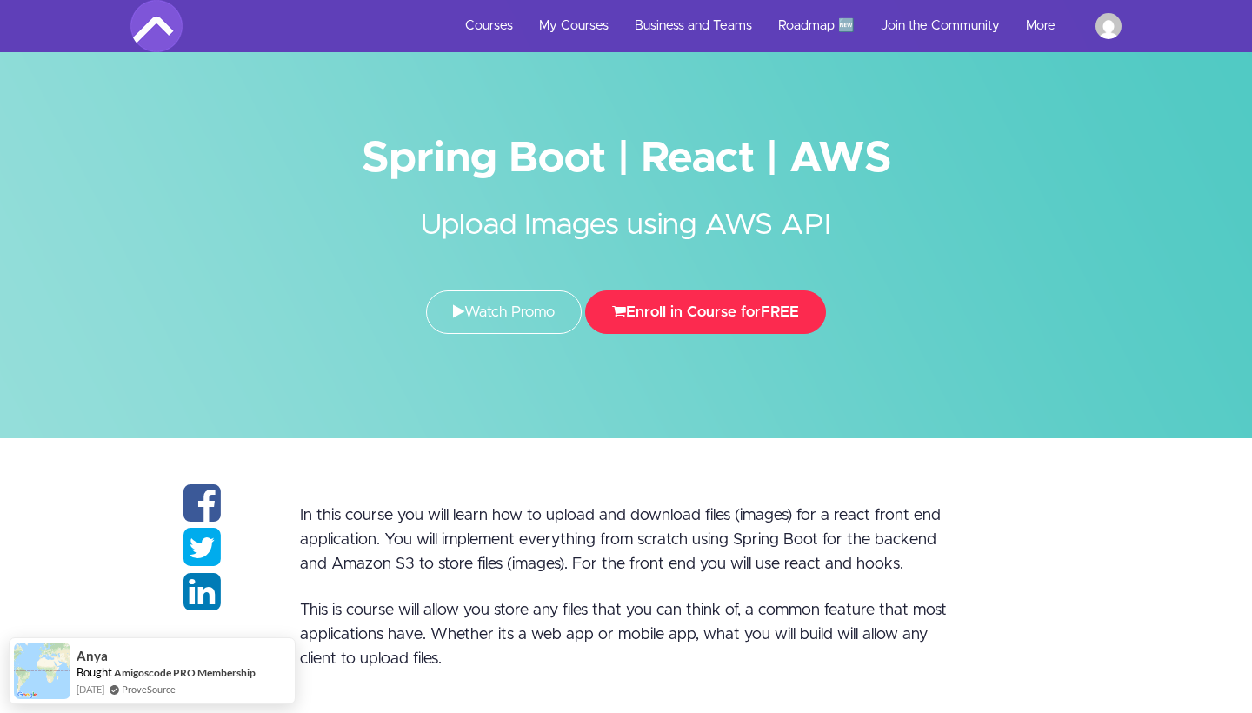
click at [768, 314] on button "Enroll in Course for FREE" at bounding box center [705, 311] width 241 height 43
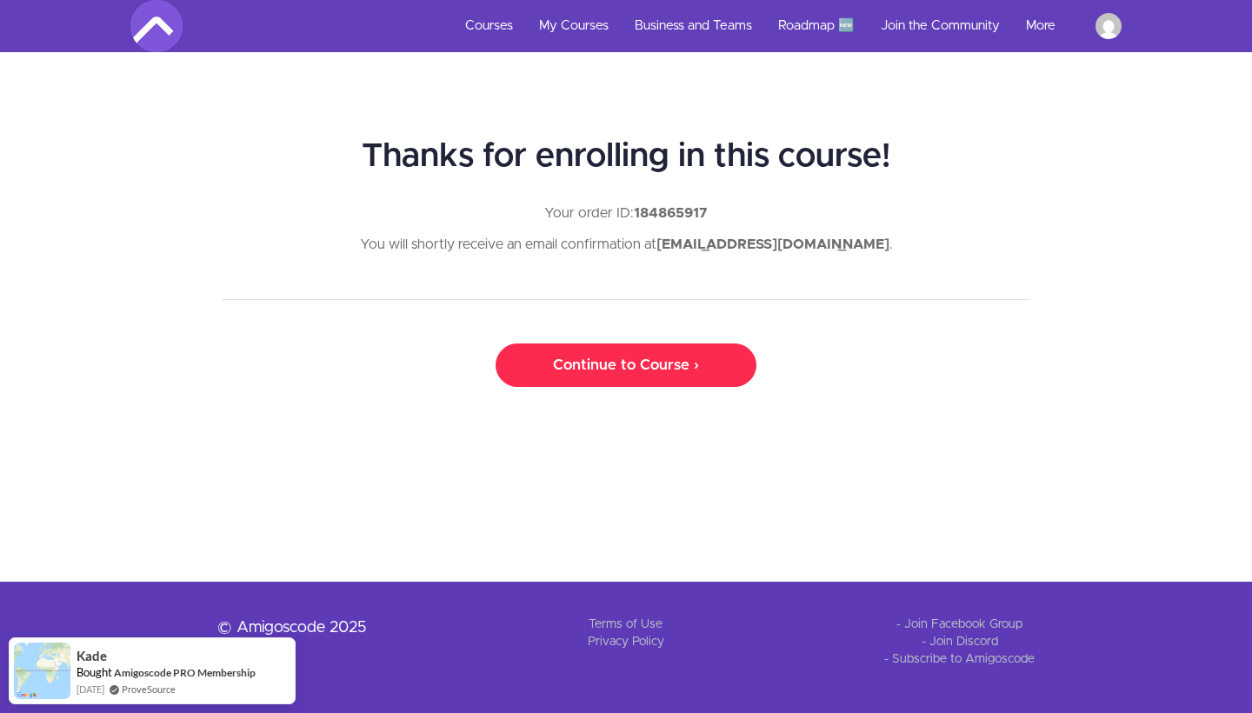
click at [696, 367] on link "Continue to Course ›" at bounding box center [626, 364] width 261 height 43
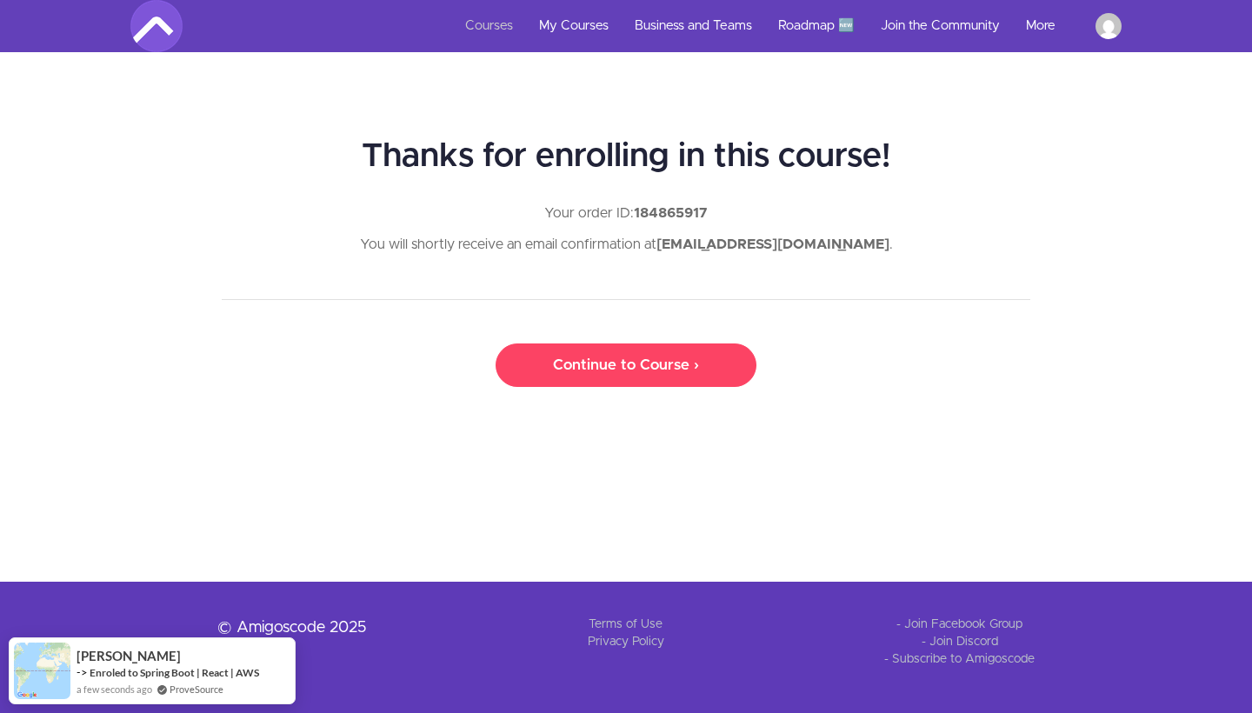
click at [503, 24] on link "Courses" at bounding box center [489, 26] width 74 height 52
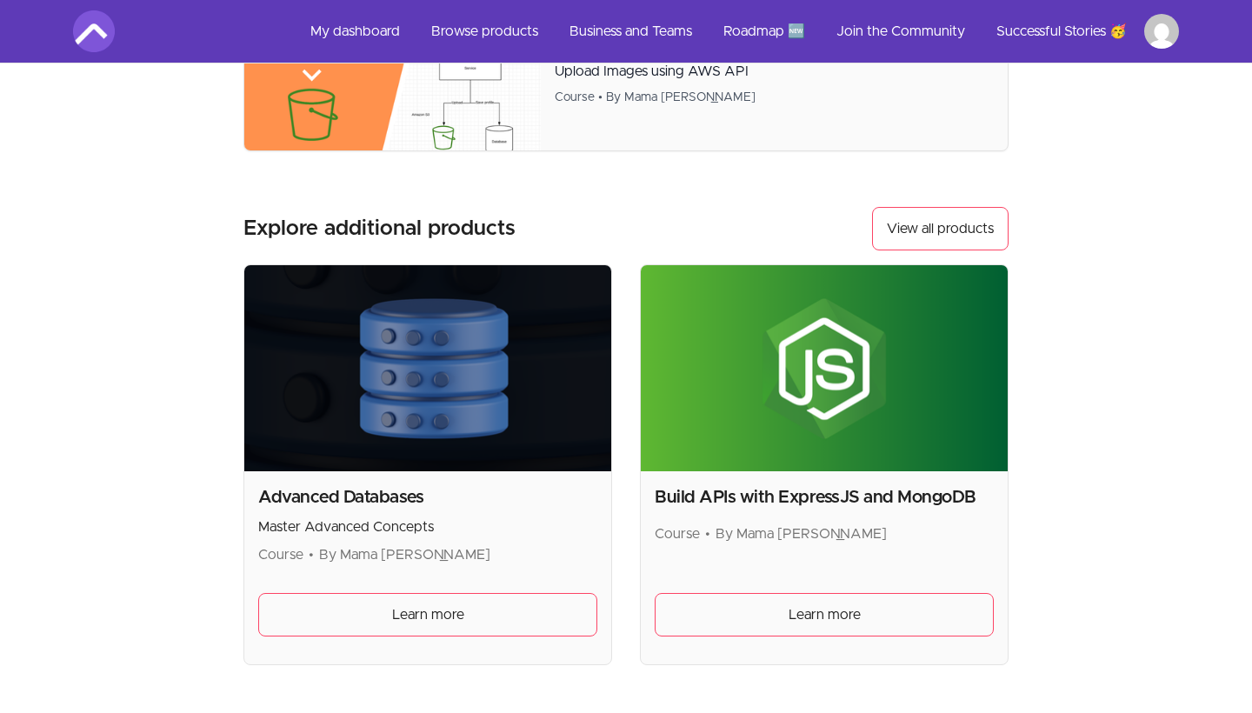
scroll to position [85, 0]
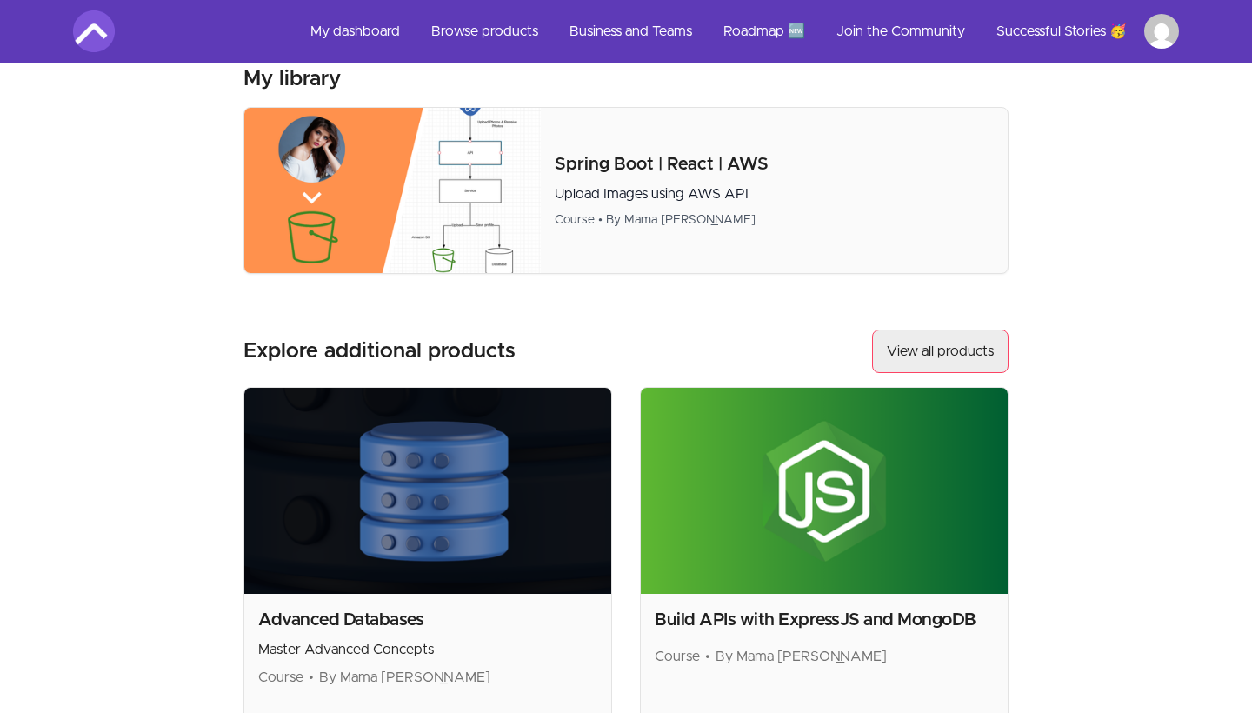
click at [904, 349] on link "View all products" at bounding box center [940, 351] width 137 height 43
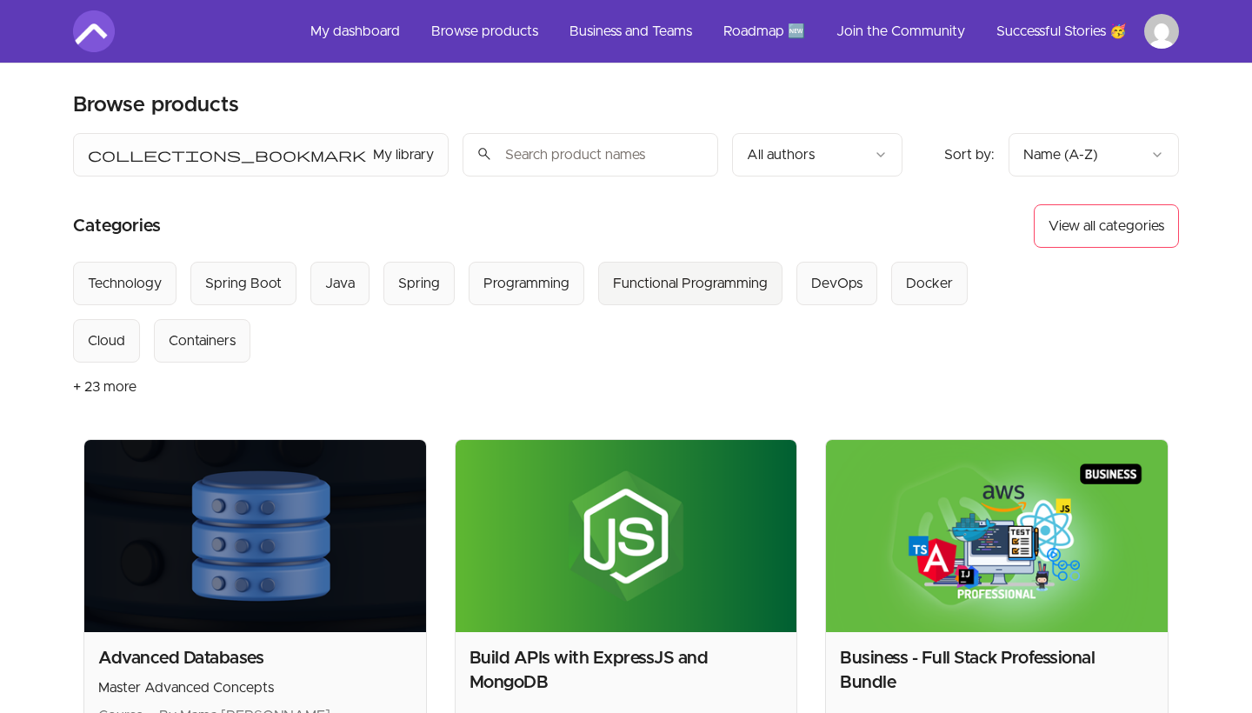
click at [669, 287] on div "Functional Programming" at bounding box center [690, 283] width 155 height 21
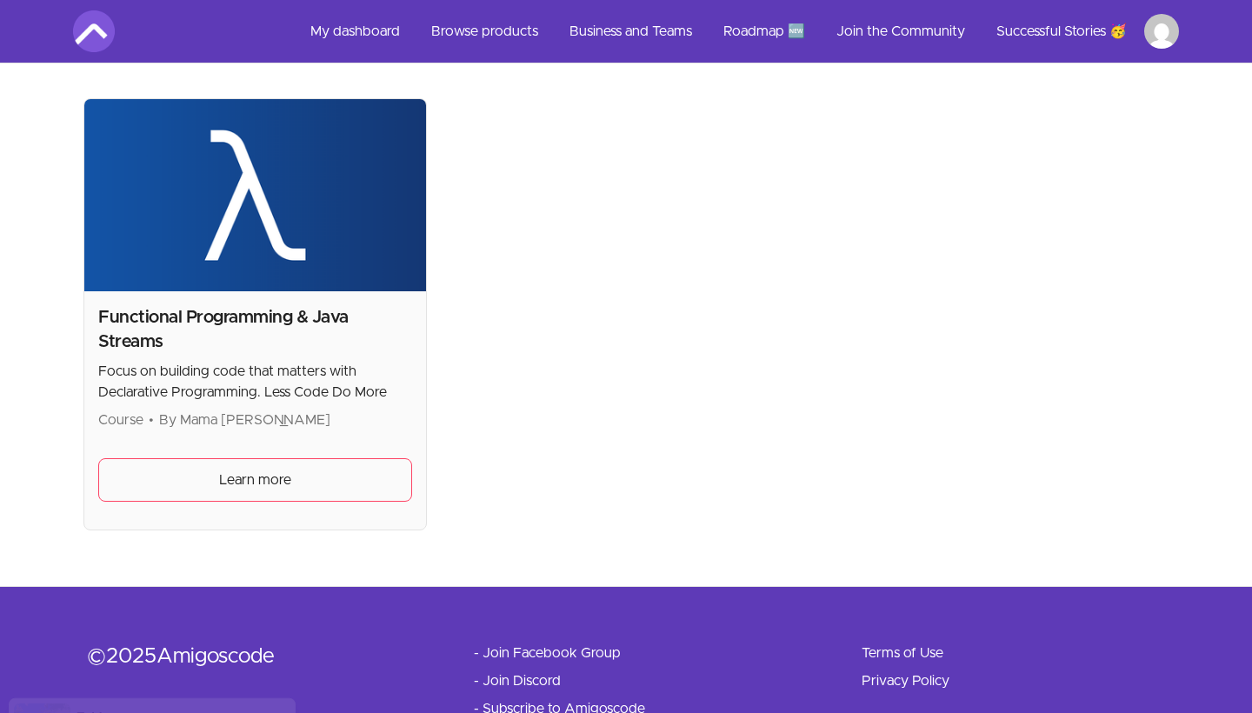
scroll to position [360, 0]
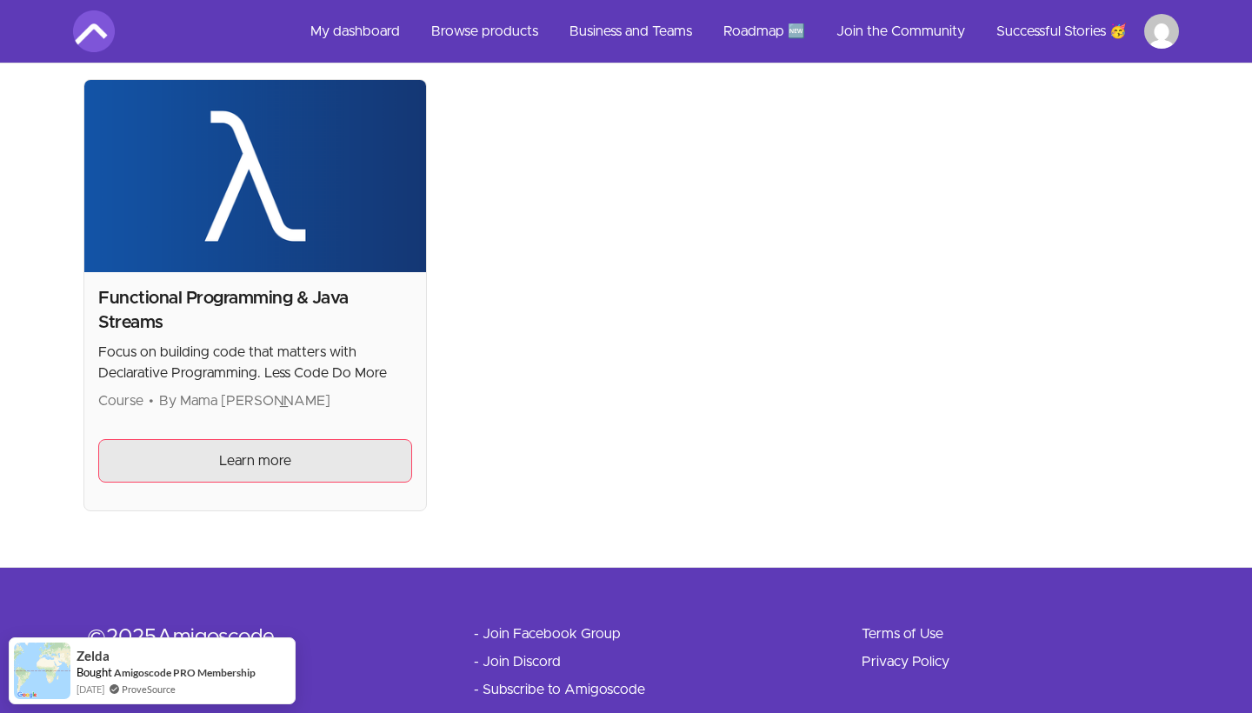
click at [370, 465] on link "Learn more" at bounding box center [255, 460] width 314 height 43
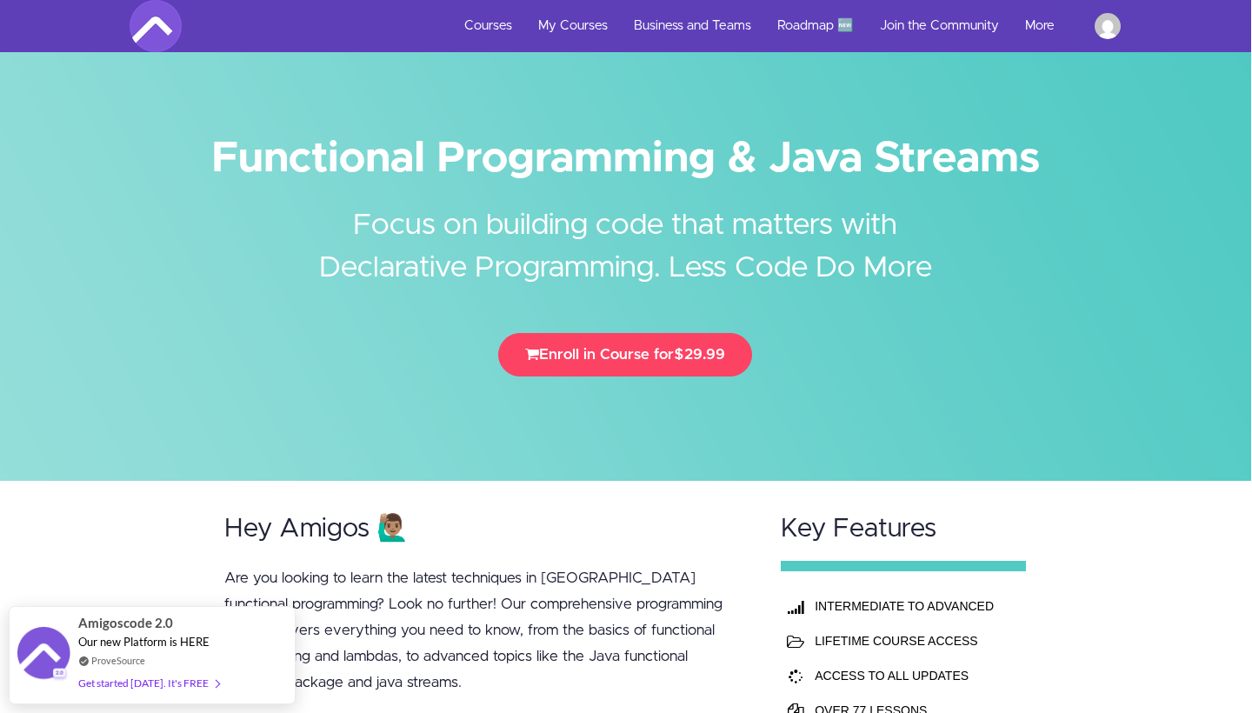
scroll to position [0, 1]
click at [1105, 23] on img at bounding box center [1108, 26] width 26 height 26
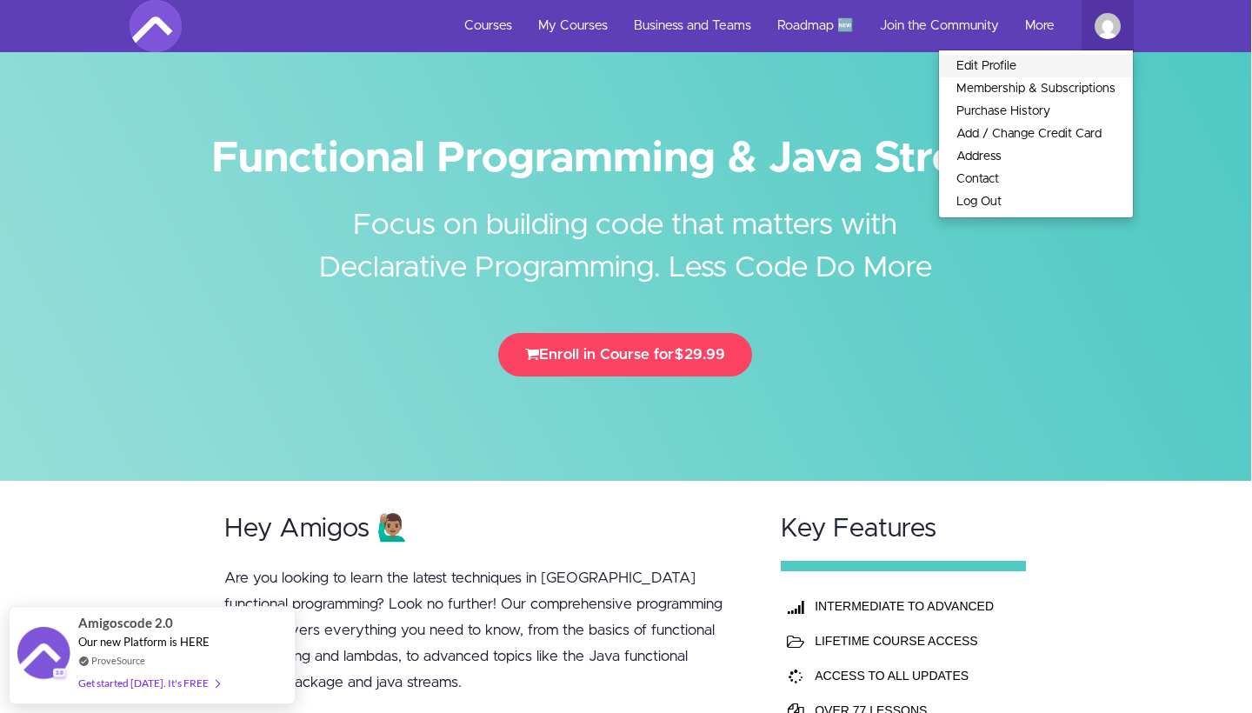
click at [982, 70] on link "Edit Profile" at bounding box center [1036, 66] width 194 height 23
